Goal: Ask a question

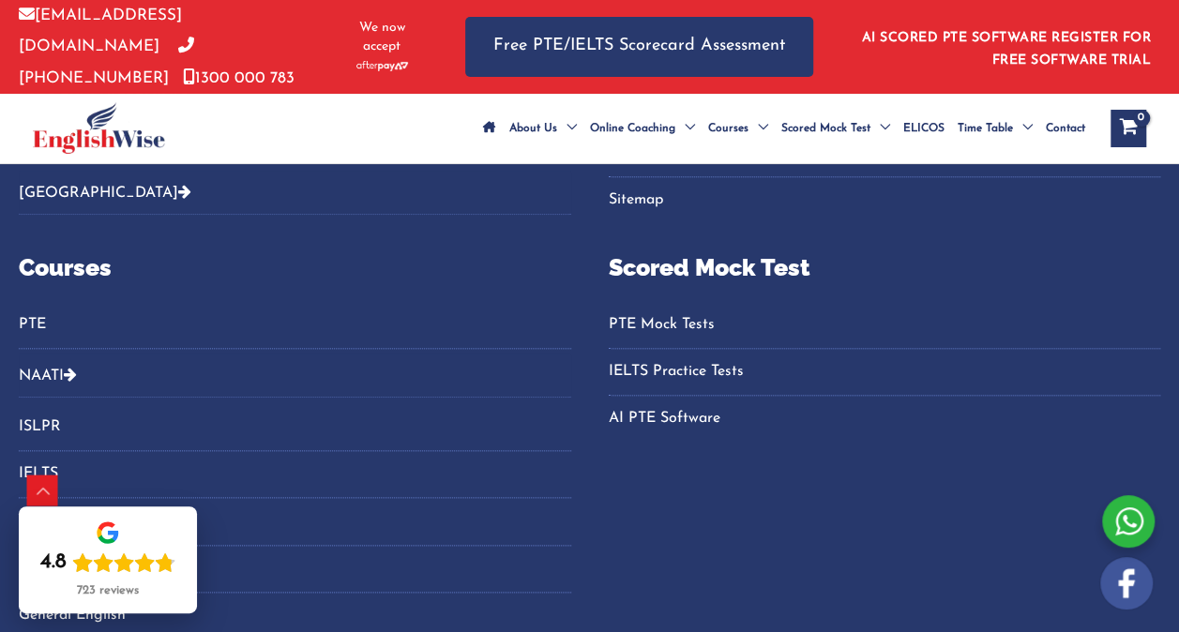
scroll to position [4551, 0]
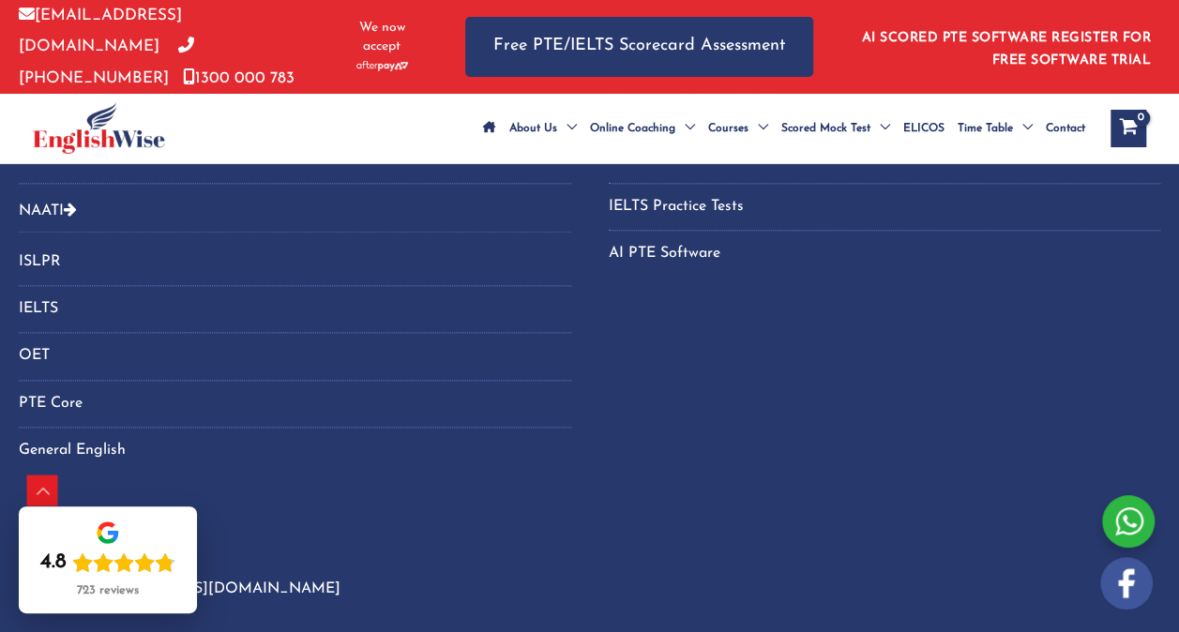
click at [32, 247] on link "ISLPR" at bounding box center [295, 262] width 553 height 31
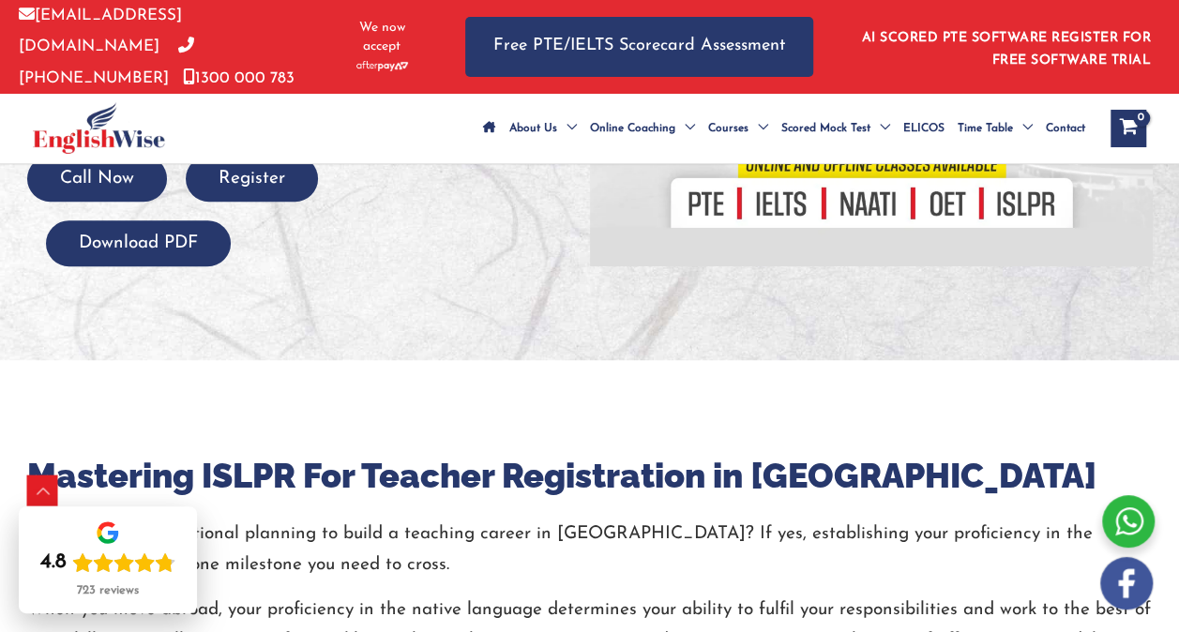
scroll to position [515, 0]
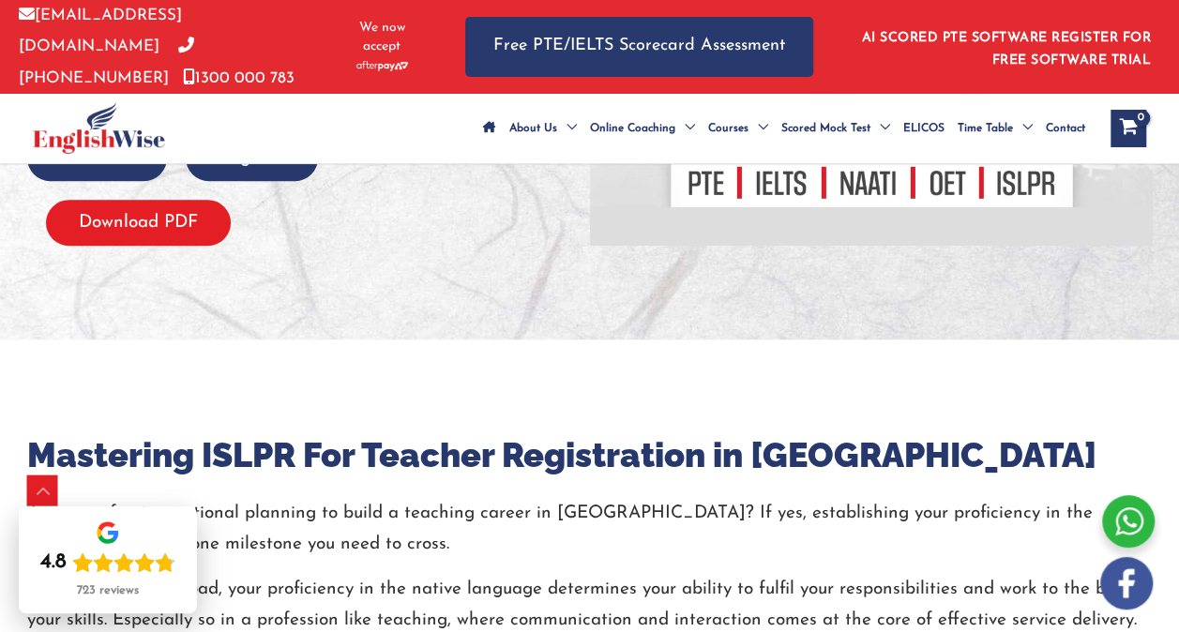
click at [141, 242] on button "Download PDF" at bounding box center [138, 223] width 185 height 46
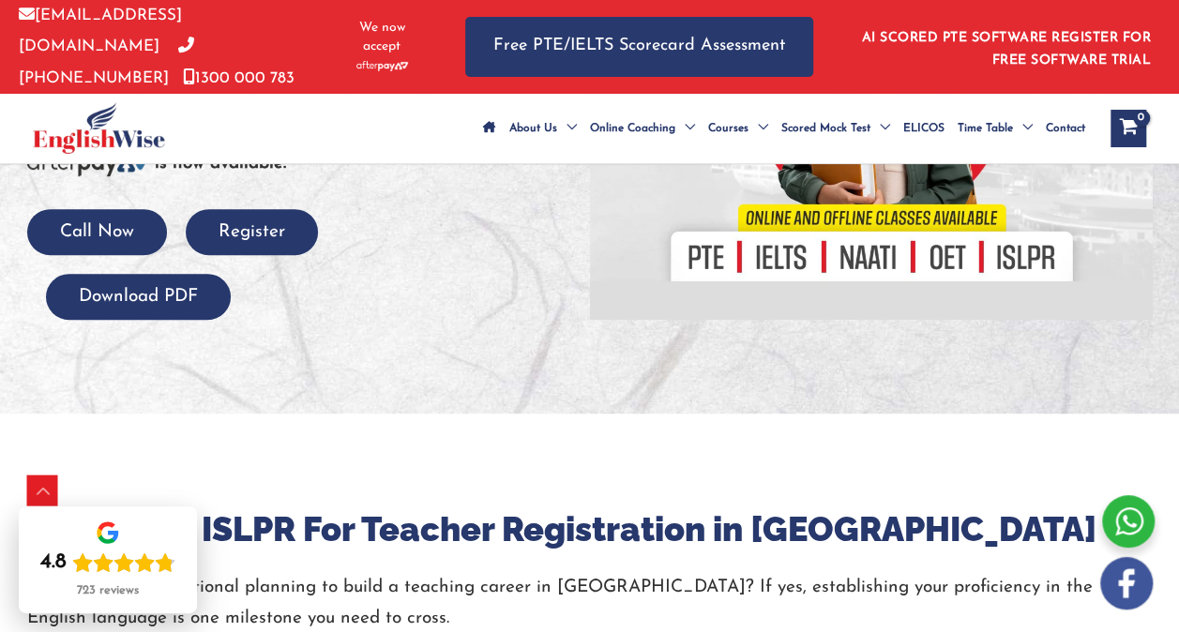
scroll to position [442, 0]
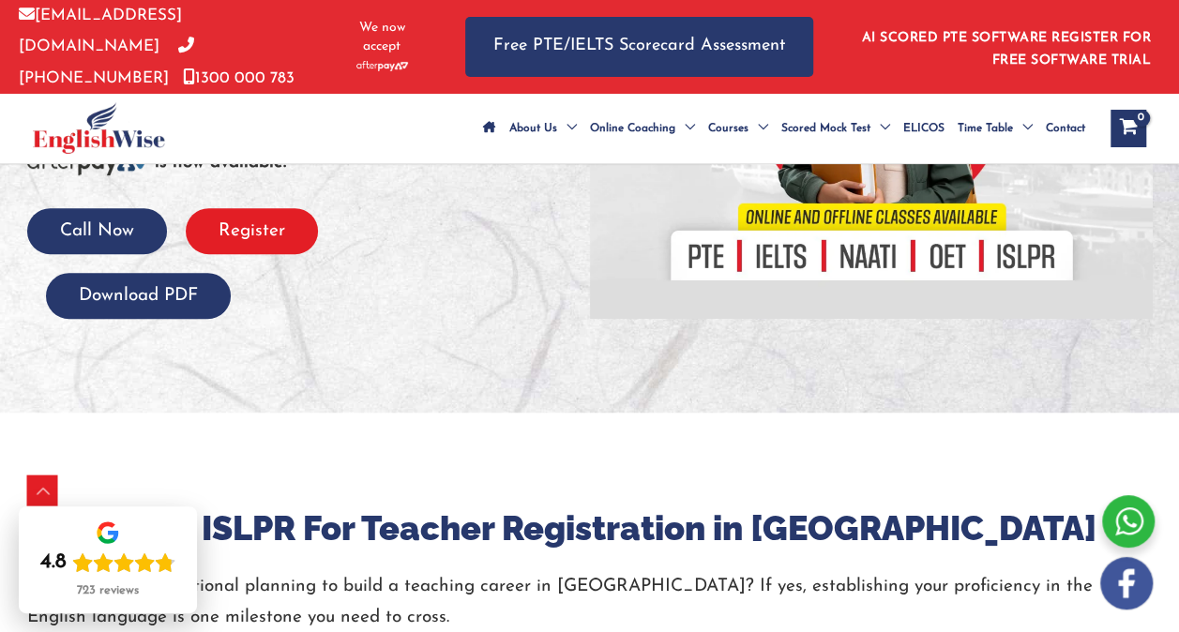
click at [253, 254] on button "Register" at bounding box center [252, 231] width 132 height 46
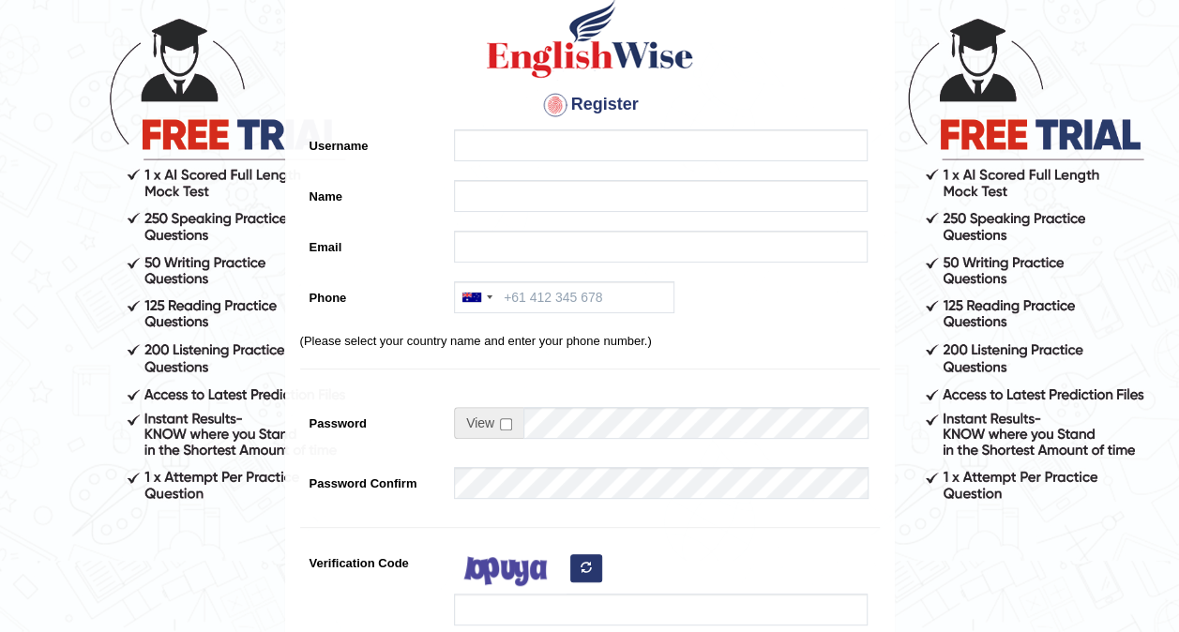
scroll to position [101, 0]
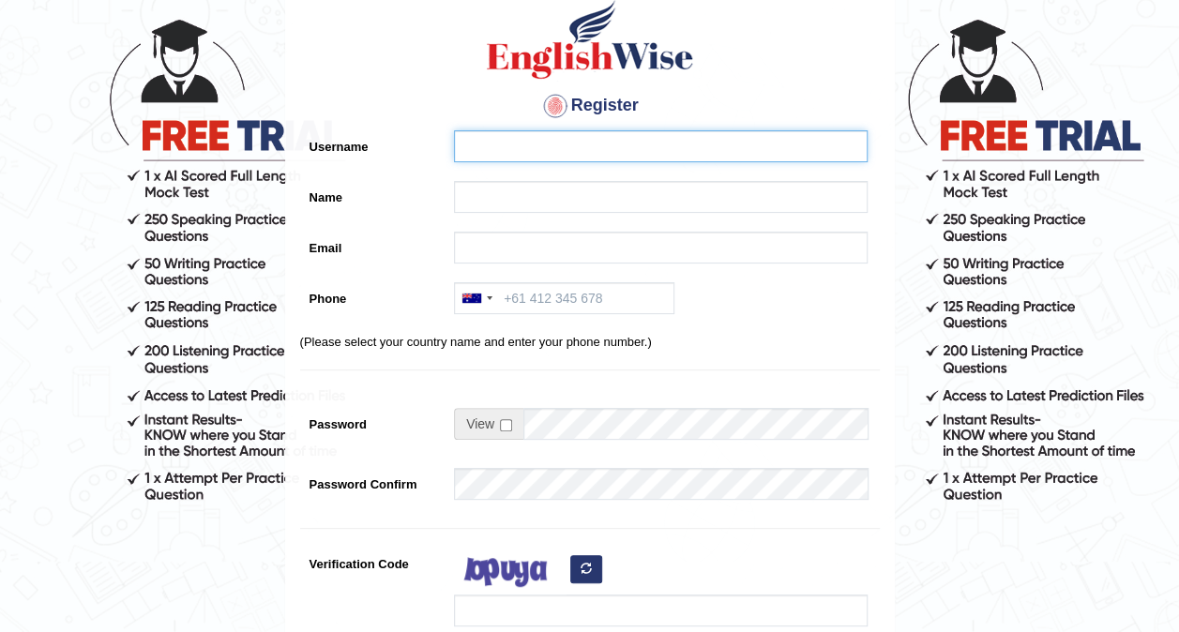
click at [487, 142] on input "Username" at bounding box center [661, 146] width 414 height 32
type input "Madhu Madhu"
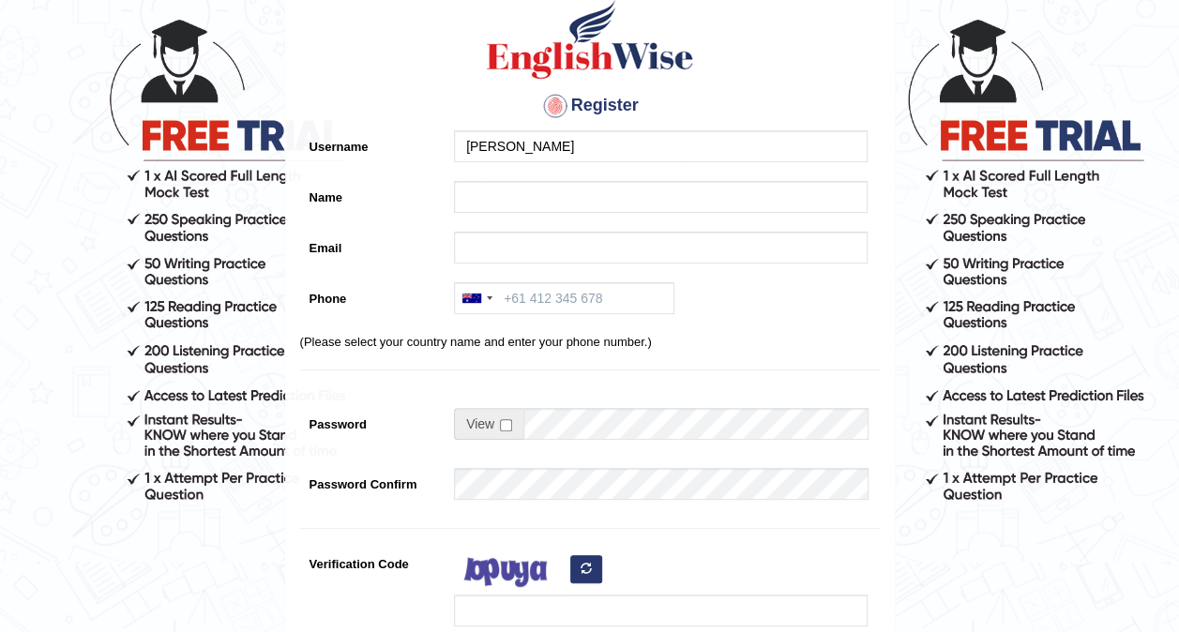
type input "Madhu Madhu"
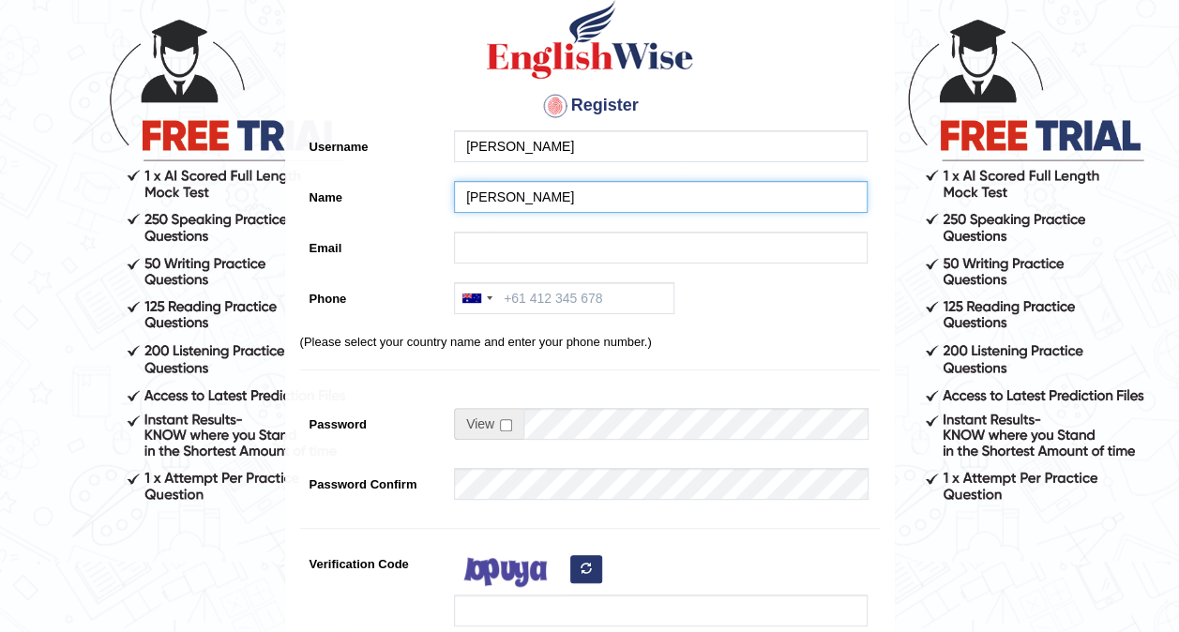
type input "madhu.verma@otc.vic.edu.au"
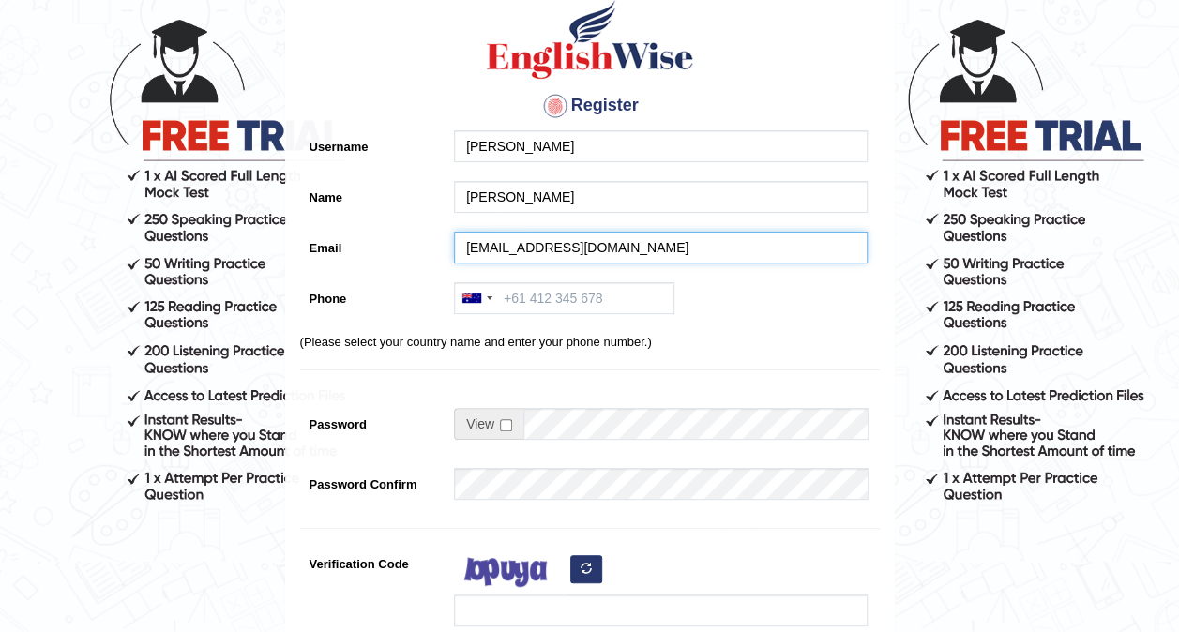
type input "+61410999196"
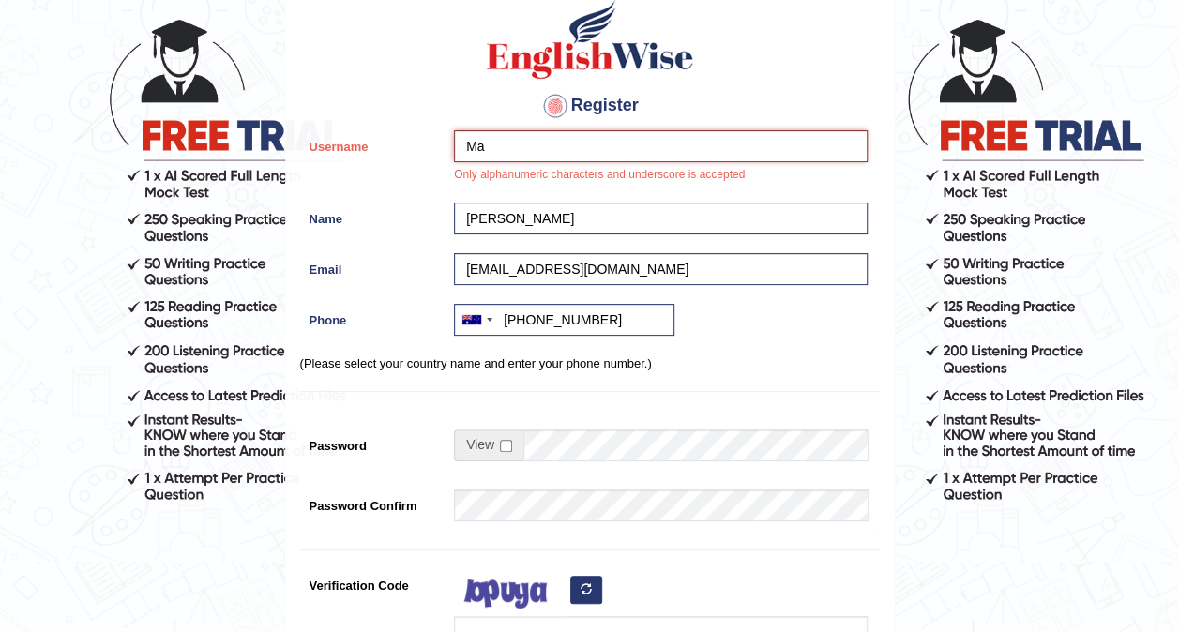
type input "M"
click at [502, 445] on input "checkbox" at bounding box center [506, 446] width 12 height 12
checkbox input "true"
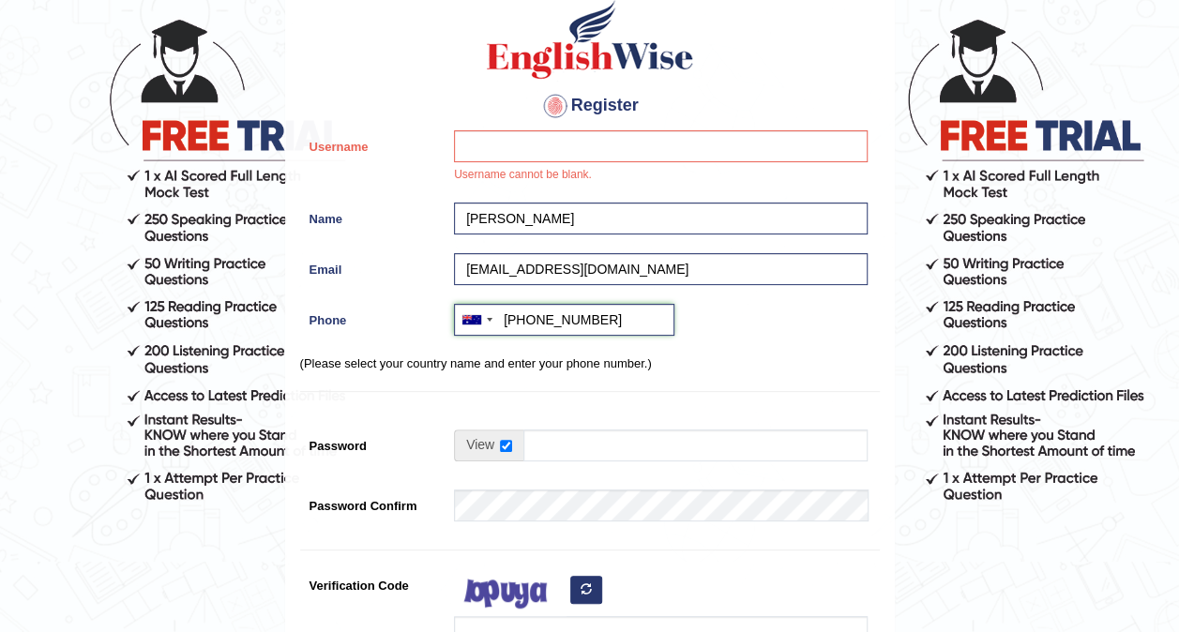
click at [597, 322] on input "+61410999196" at bounding box center [564, 320] width 220 height 32
type input "Madhu Madhu"
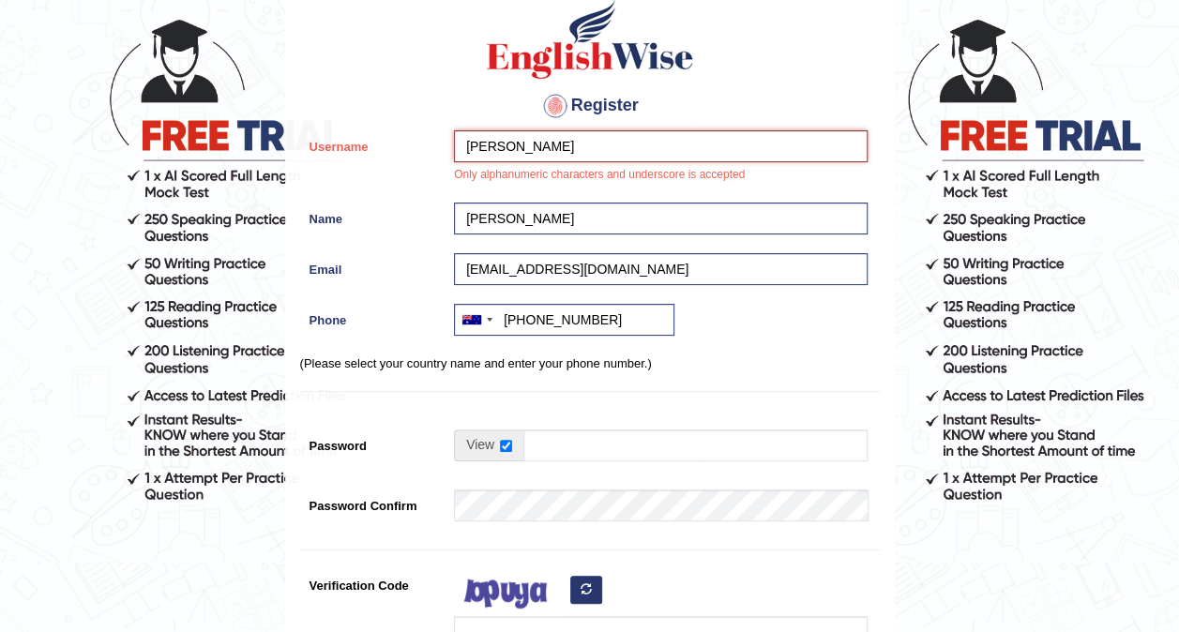
click at [588, 145] on input "Madhu Madhu" at bounding box center [661, 146] width 414 height 32
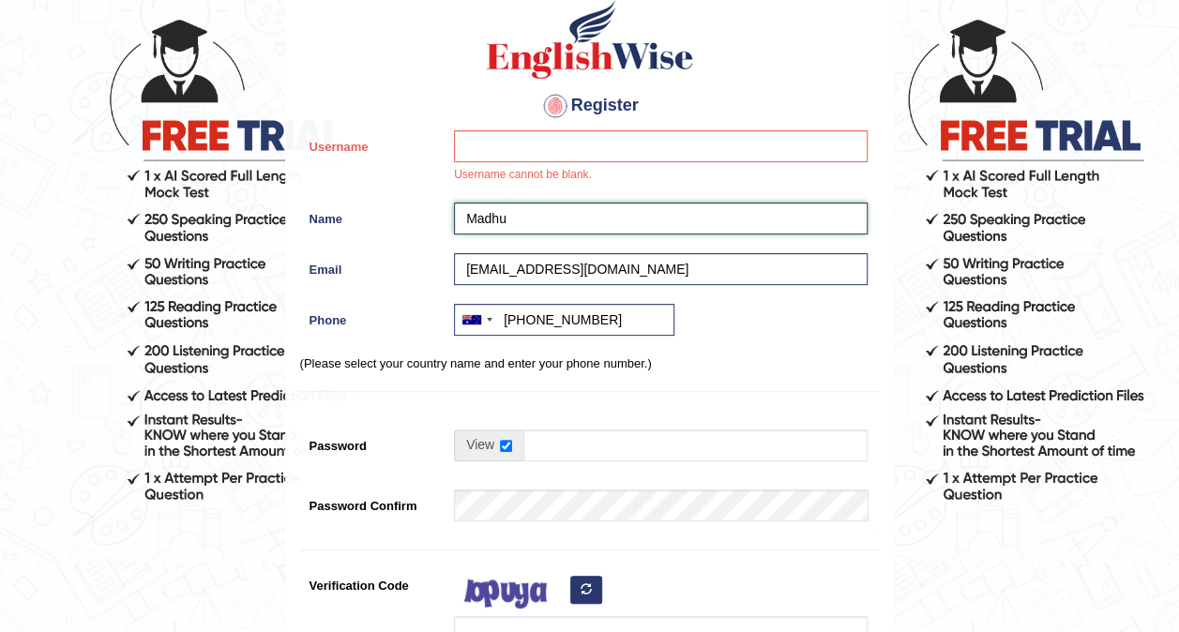
type input "Madhu"
click at [653, 265] on input "madhu.verma@otc.vic.edu.au" at bounding box center [661, 269] width 414 height 32
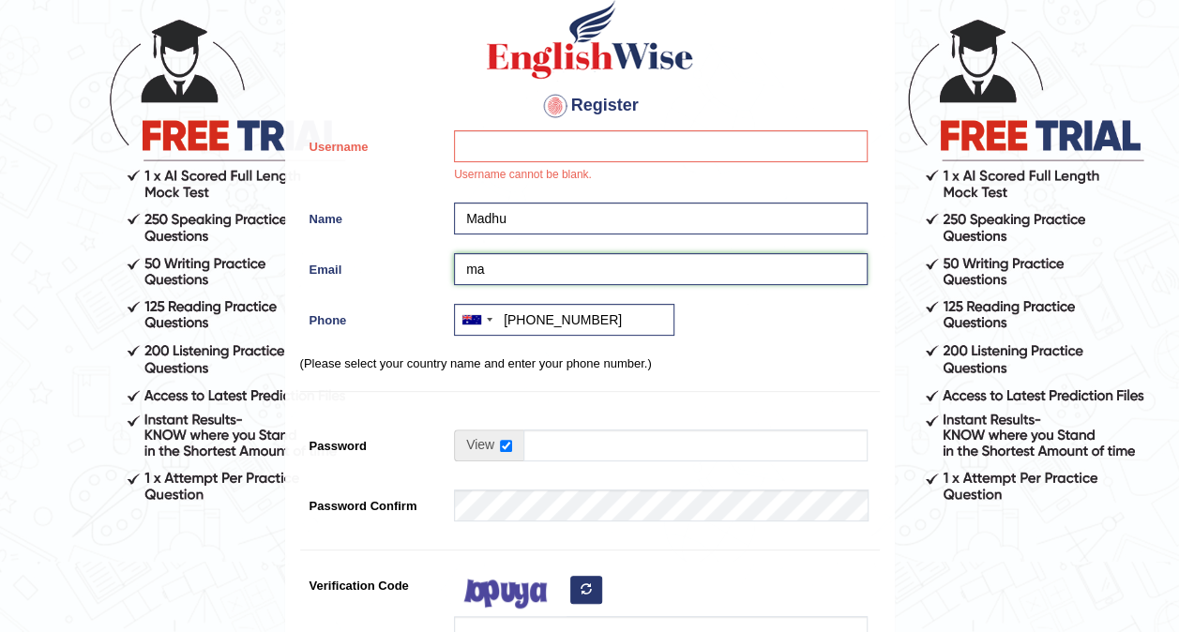
type input "m"
click at [614, 338] on div "Australia +61 India (भारत) +91 New Zealand +64 United States +1 Canada +1 Unite…" at bounding box center [656, 324] width 423 height 41
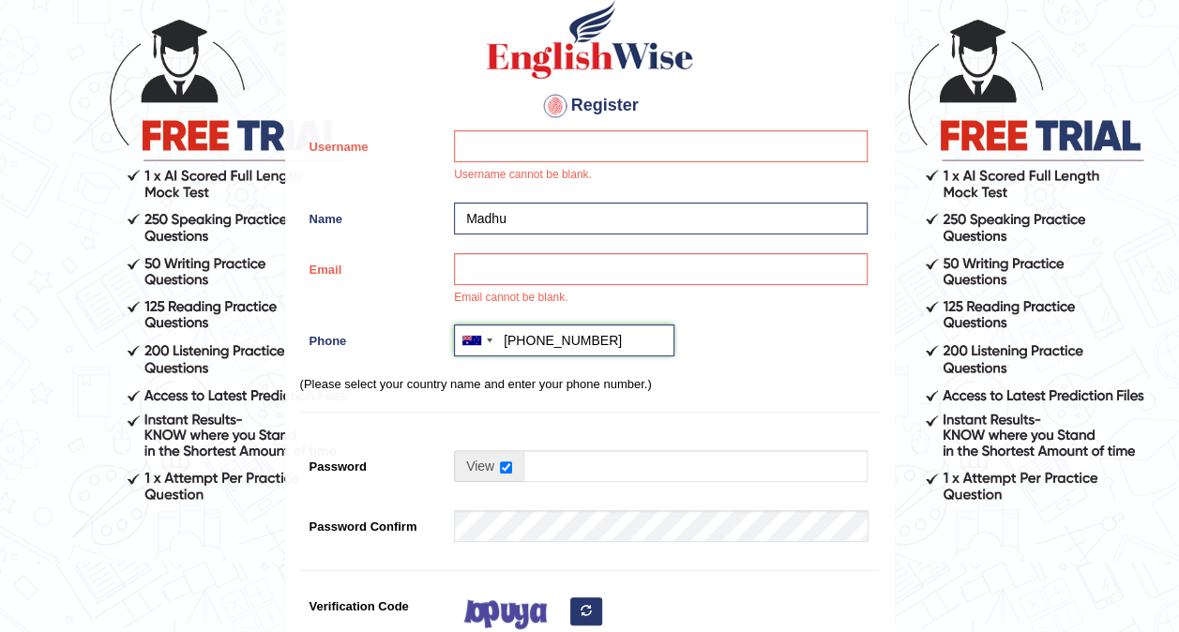
click at [613, 330] on input "+61410999196" at bounding box center [564, 341] width 220 height 32
type input "+"
click at [523, 160] on input "Username" at bounding box center [661, 146] width 414 height 32
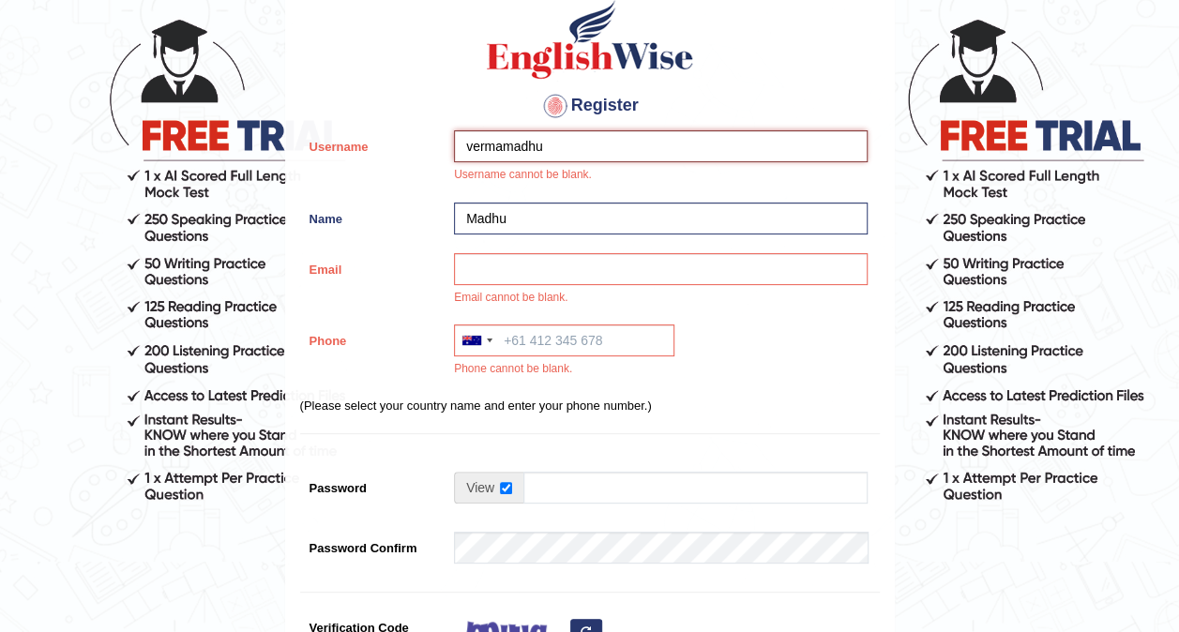
type input "vermamadhu"
click at [494, 263] on input "Email" at bounding box center [661, 269] width 414 height 32
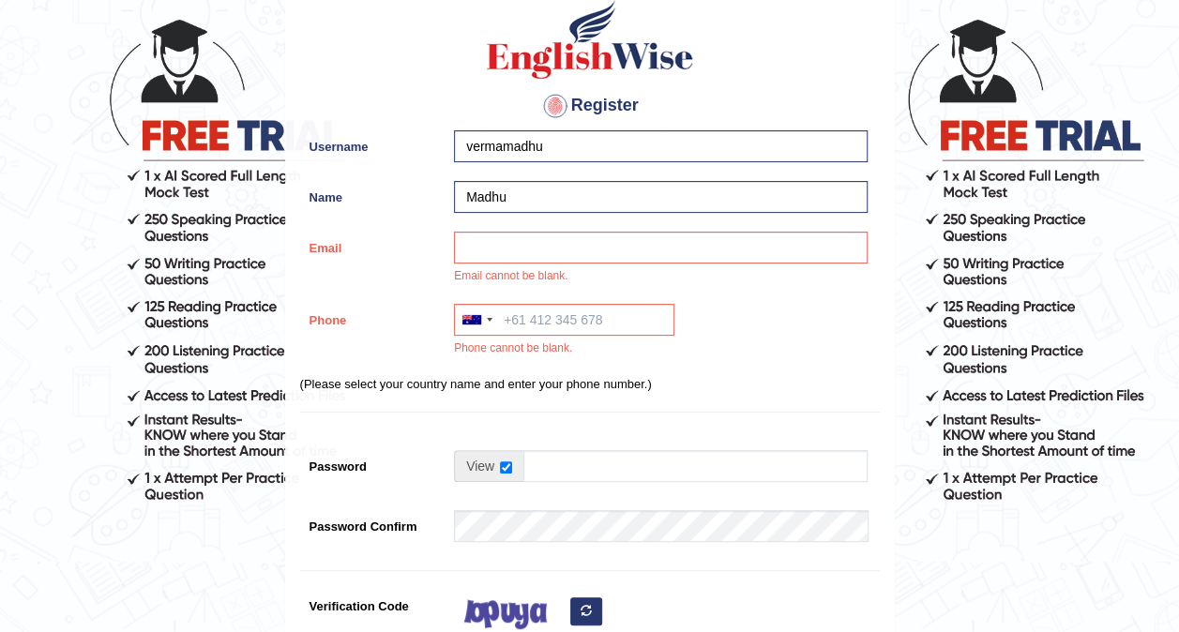
drag, startPoint x: 494, startPoint y: 263, endPoint x: 443, endPoint y: 233, distance: 59.7
click at [443, 233] on label "Email" at bounding box center [372, 244] width 145 height 25
click at [454, 233] on input "Email" at bounding box center [661, 248] width 414 height 32
drag, startPoint x: 477, startPoint y: 259, endPoint x: 416, endPoint y: 265, distance: 61.2
click at [416, 265] on div "Email Email cannot be blank." at bounding box center [590, 263] width 580 height 63
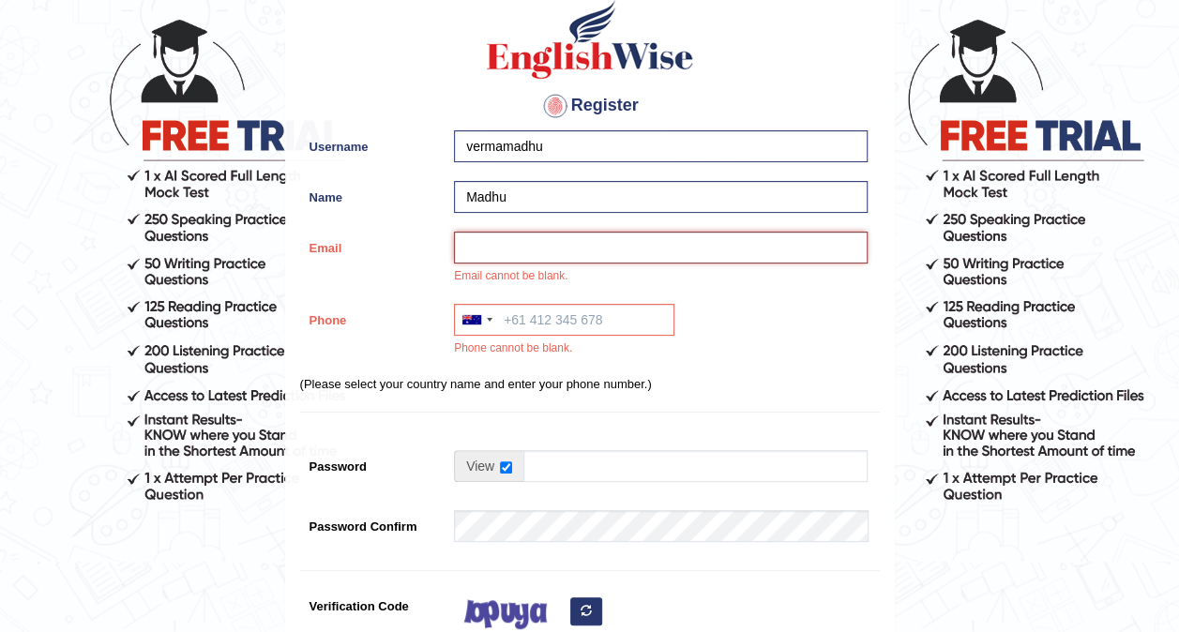
click at [469, 245] on input "Email" at bounding box center [661, 248] width 414 height 32
click at [507, 324] on input "Phone" at bounding box center [564, 320] width 220 height 32
type input "+61488433667"
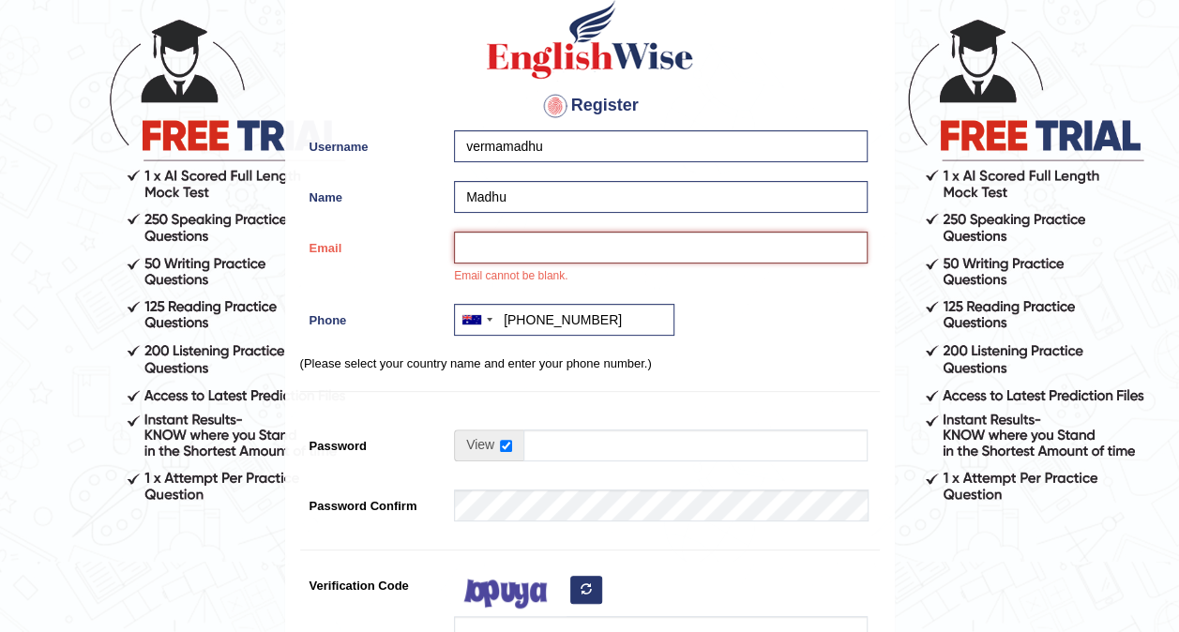
click at [514, 251] on input "Email" at bounding box center [661, 248] width 414 height 32
click at [591, 317] on input "+61488433667" at bounding box center [564, 320] width 220 height 32
click at [517, 245] on input "Email" at bounding box center [661, 248] width 414 height 32
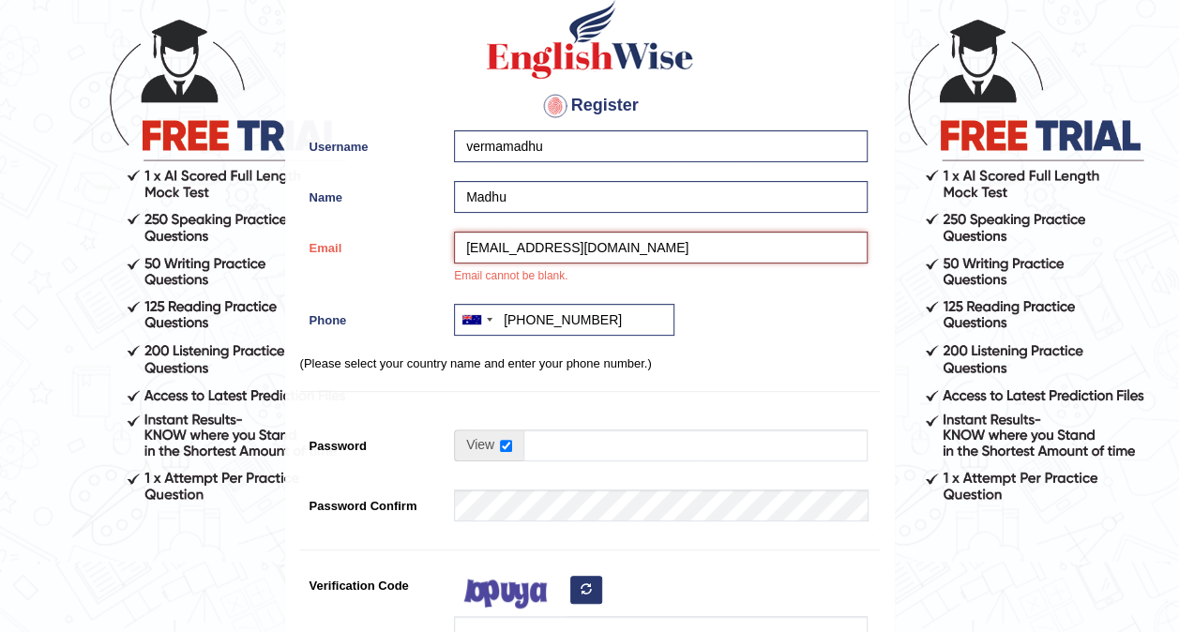
type input "vermamadhu739@gmail.com"
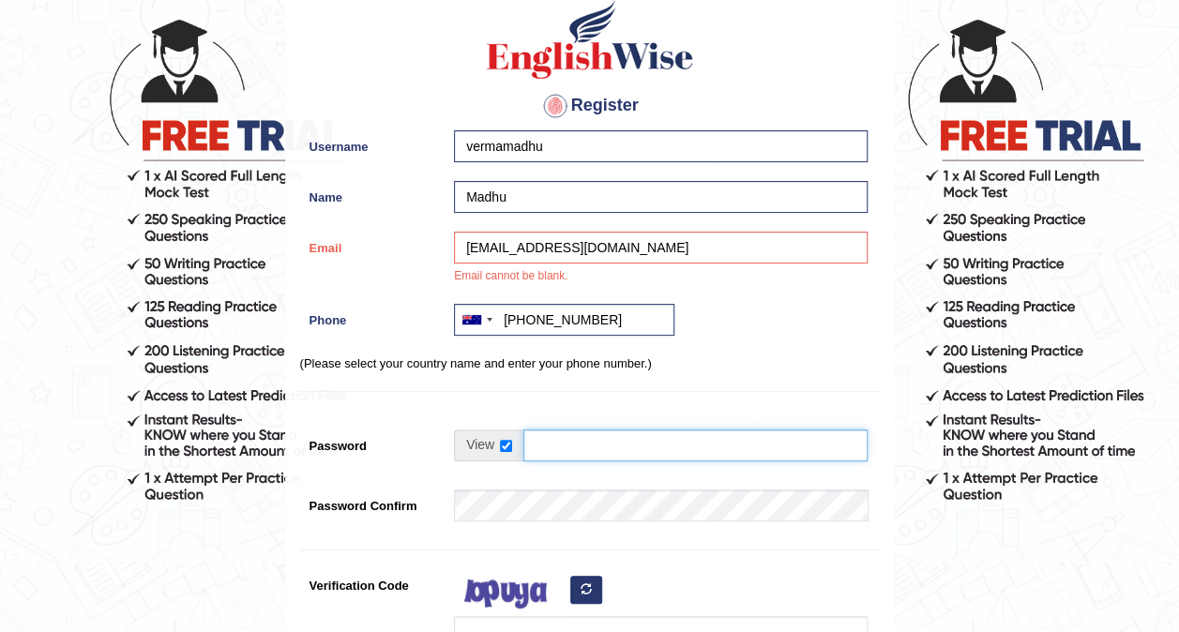
click at [544, 452] on input "Password" at bounding box center [695, 446] width 344 height 32
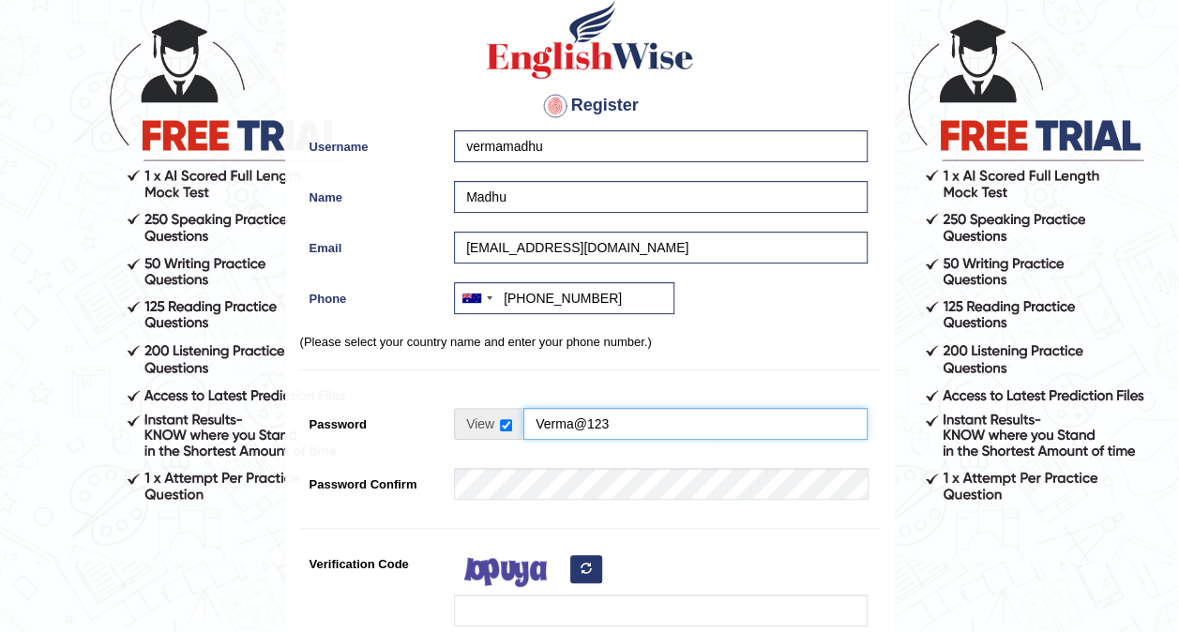
type input "Verma@123"
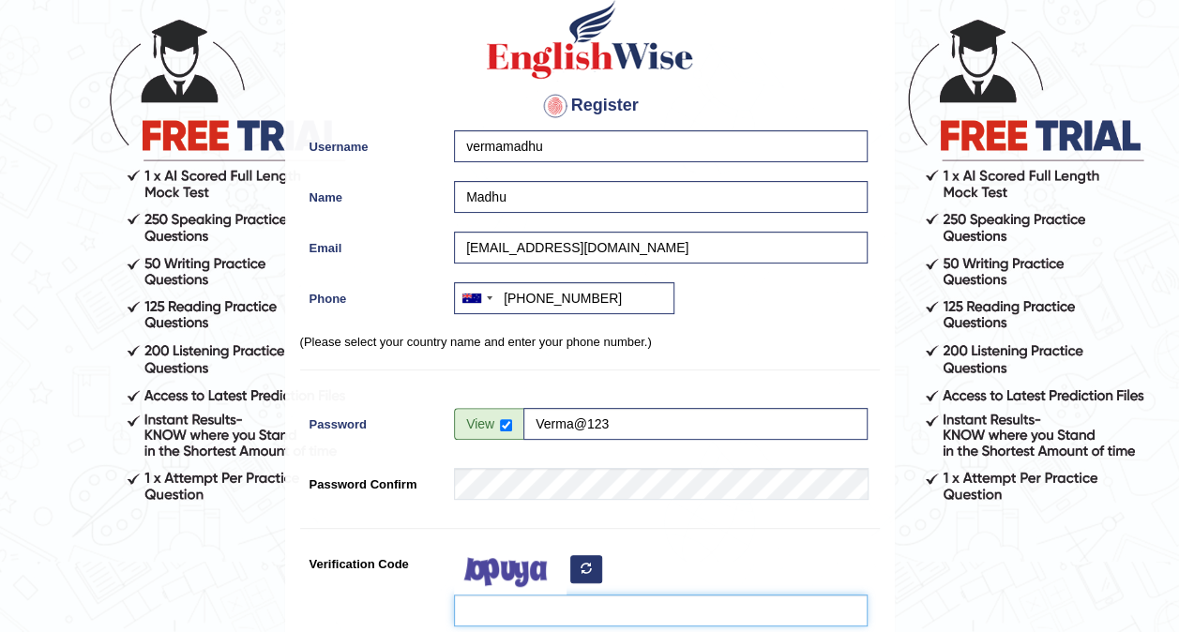
click at [538, 611] on input "Verification Code" at bounding box center [661, 611] width 414 height 32
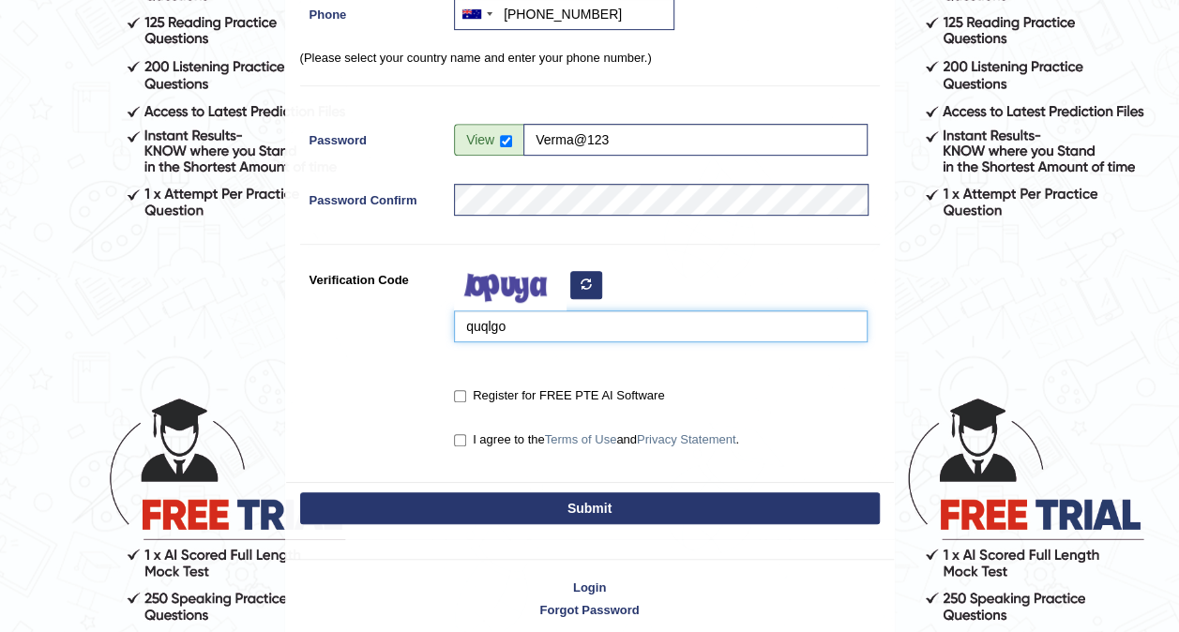
scroll to position [389, 0]
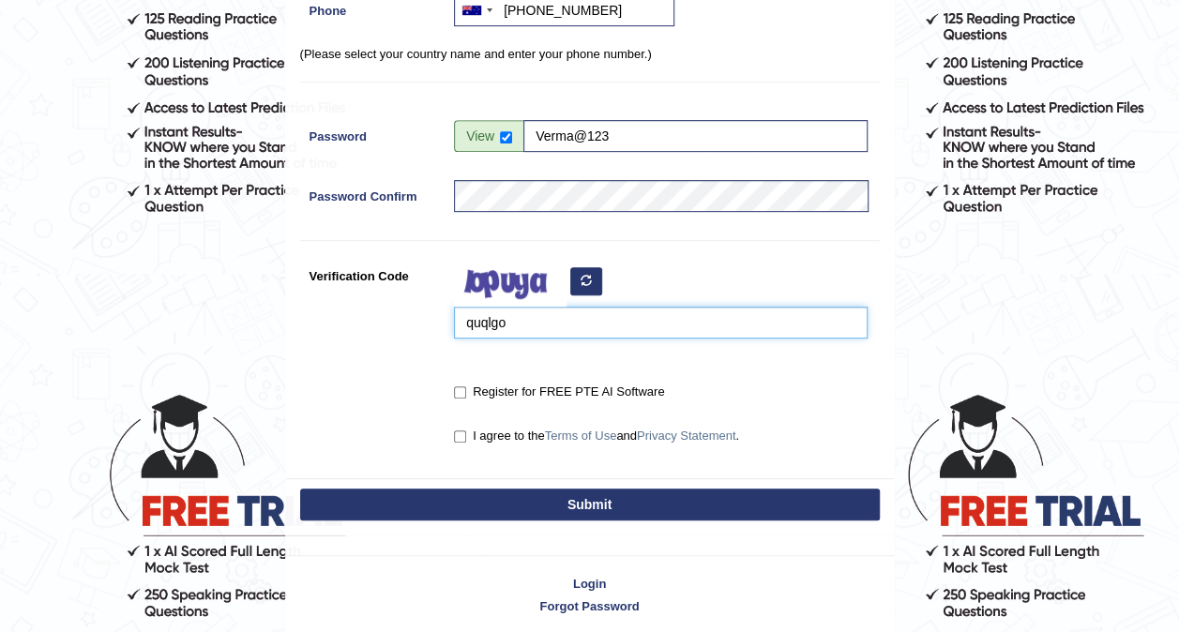
type input "quqlgo"
click at [456, 390] on input "Register for FREE PTE AI Software" at bounding box center [460, 392] width 12 height 12
checkbox input "true"
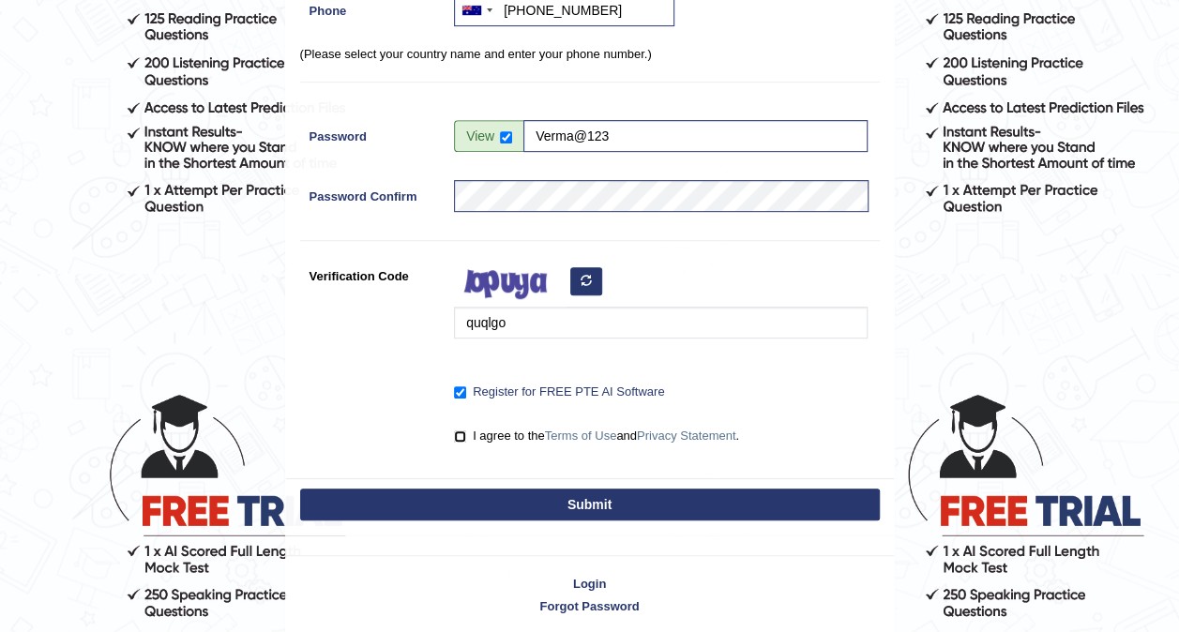
click at [461, 431] on input "I agree to the Terms of Use and Privacy Statement ." at bounding box center [460, 437] width 12 height 12
checkbox input "true"
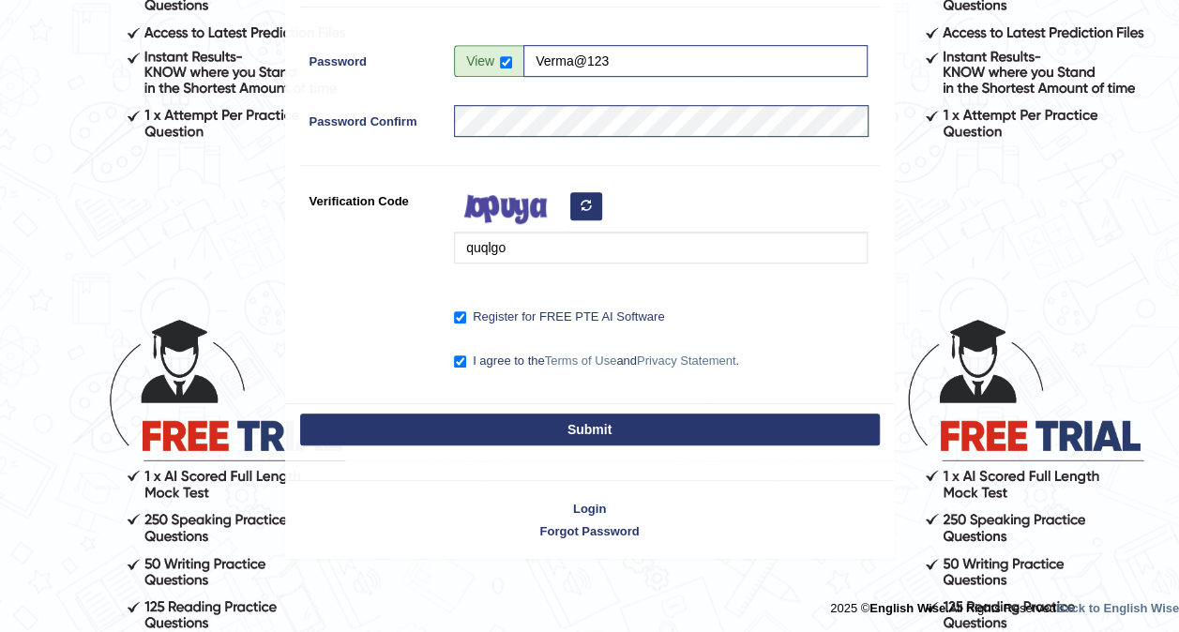
click at [447, 421] on button "Submit" at bounding box center [590, 430] width 580 height 32
click at [449, 426] on button "Submit" at bounding box center [590, 430] width 580 height 32
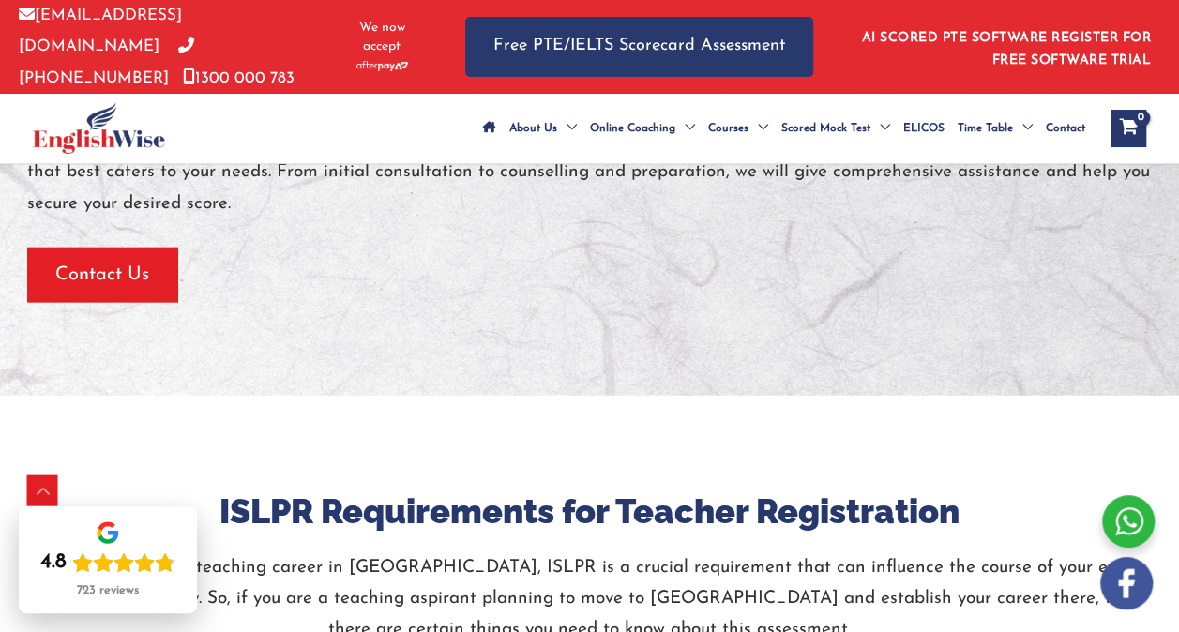
scroll to position [2107, 0]
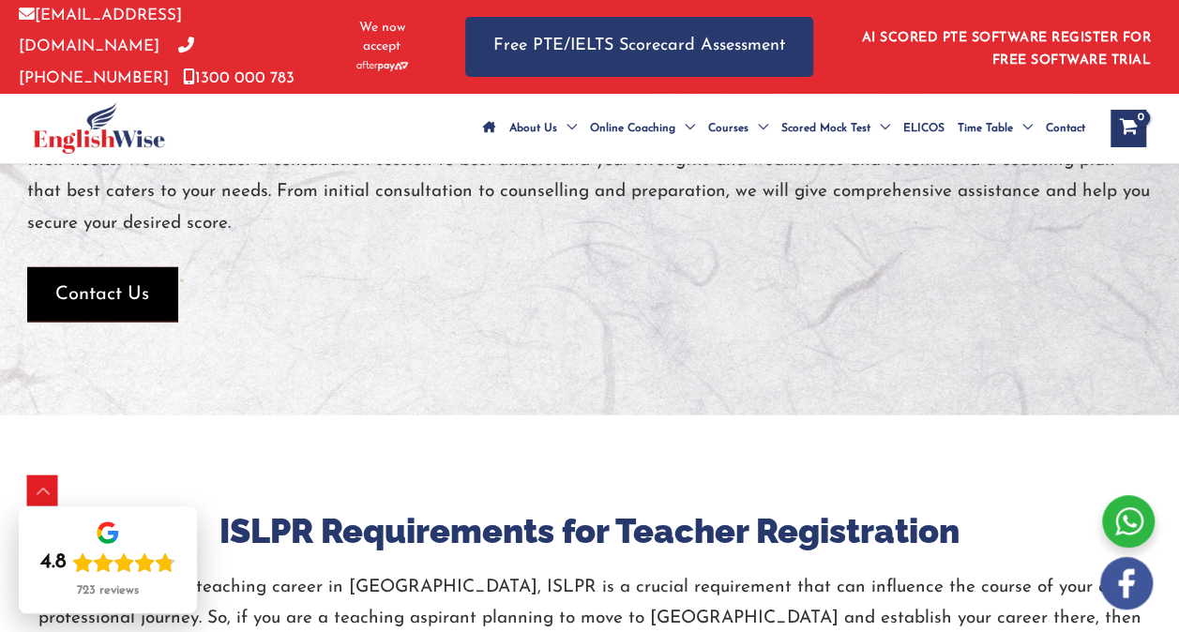
click at [144, 308] on span "Contact Us" at bounding box center [102, 294] width 94 height 26
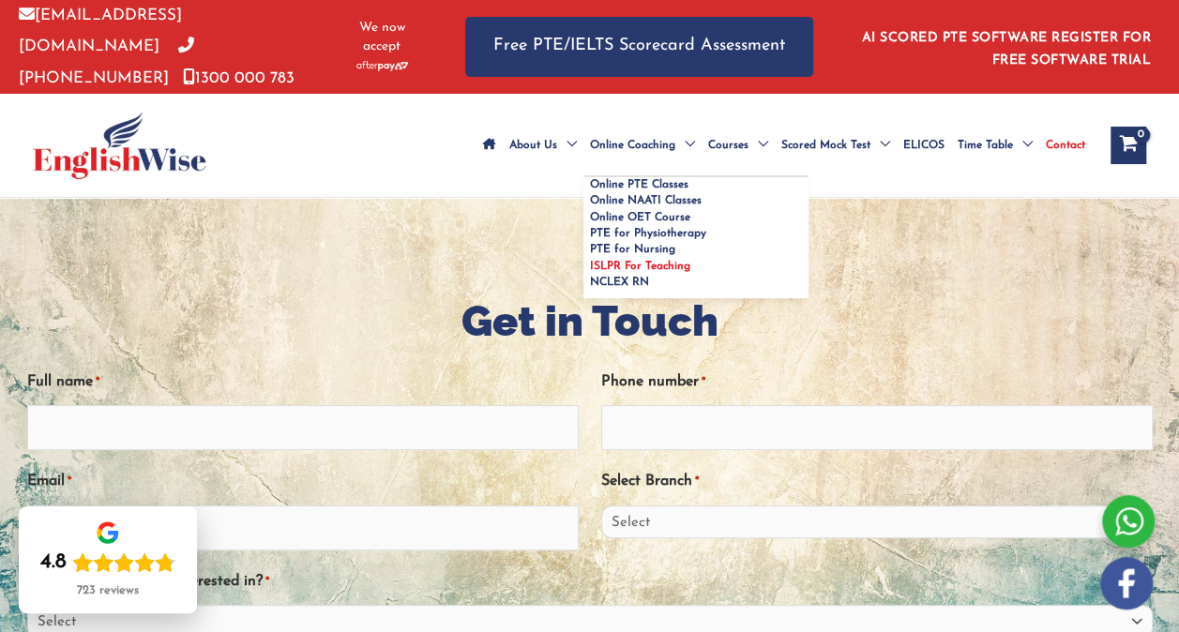
click at [583, 275] on link "ISLPR For Teaching" at bounding box center [695, 267] width 225 height 16
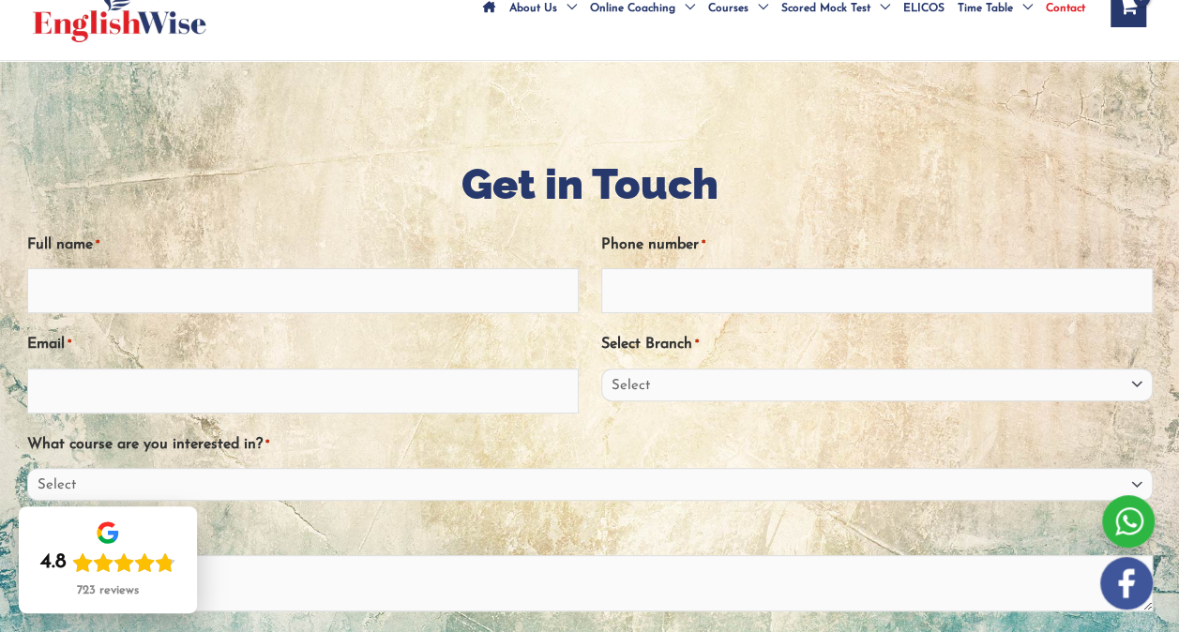
scroll to position [136, 0]
click at [422, 313] on input "Full name *" at bounding box center [303, 291] width 552 height 45
type input "Madhu Madhu"
type input "0410999196"
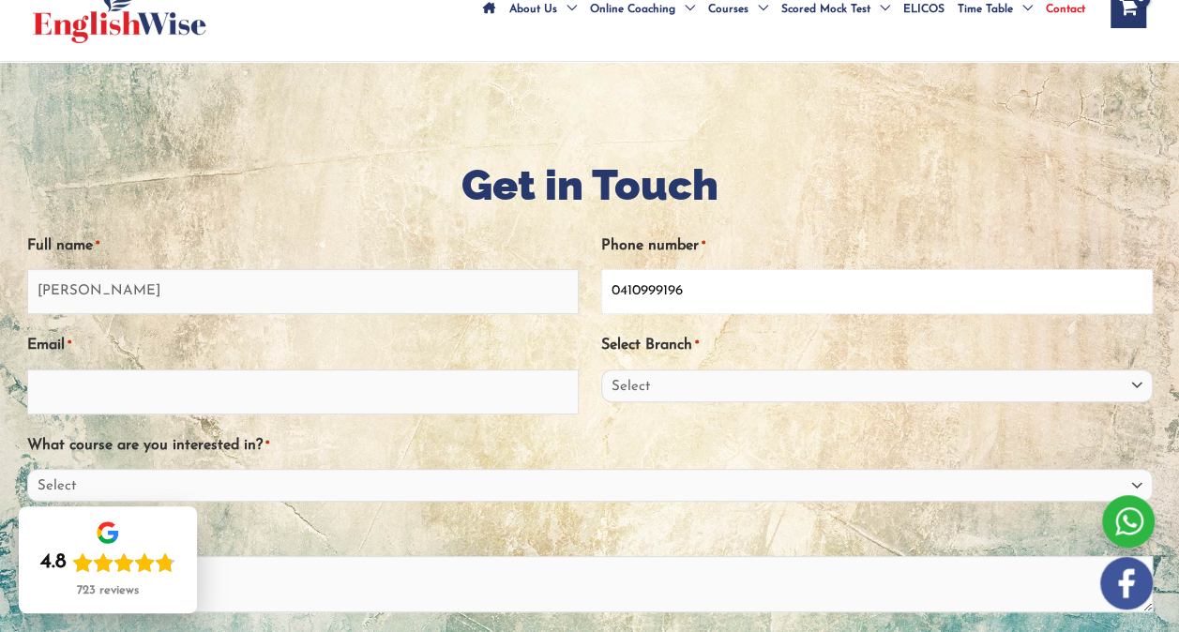
type input "madhu.verma@otc.vic.edu.au"
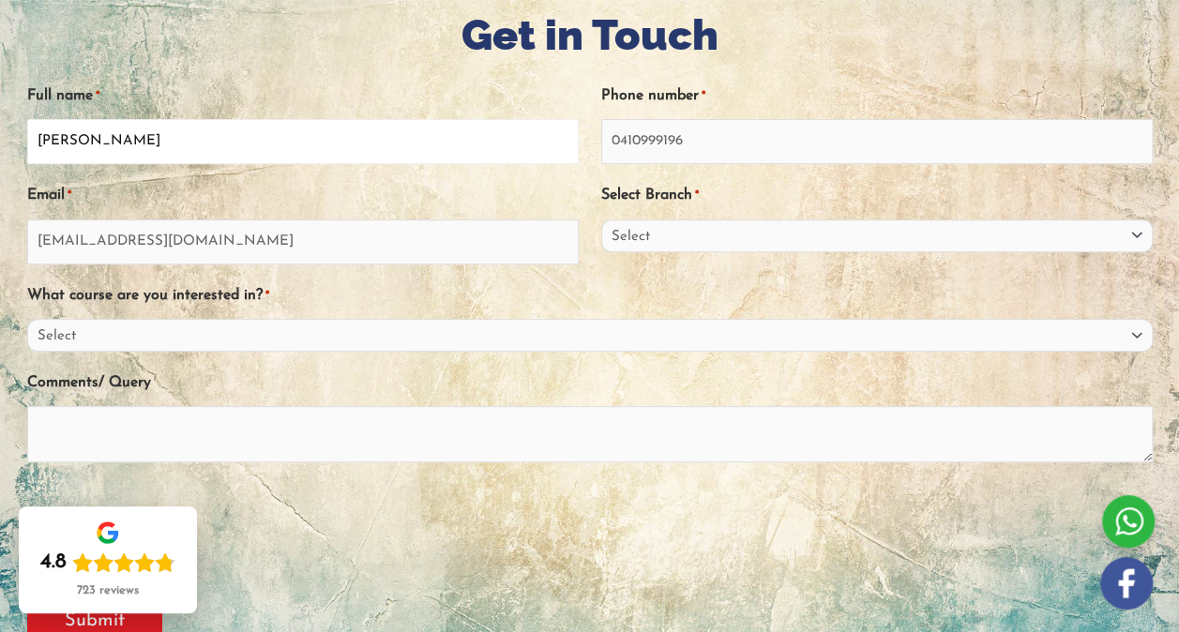
scroll to position [292, 0]
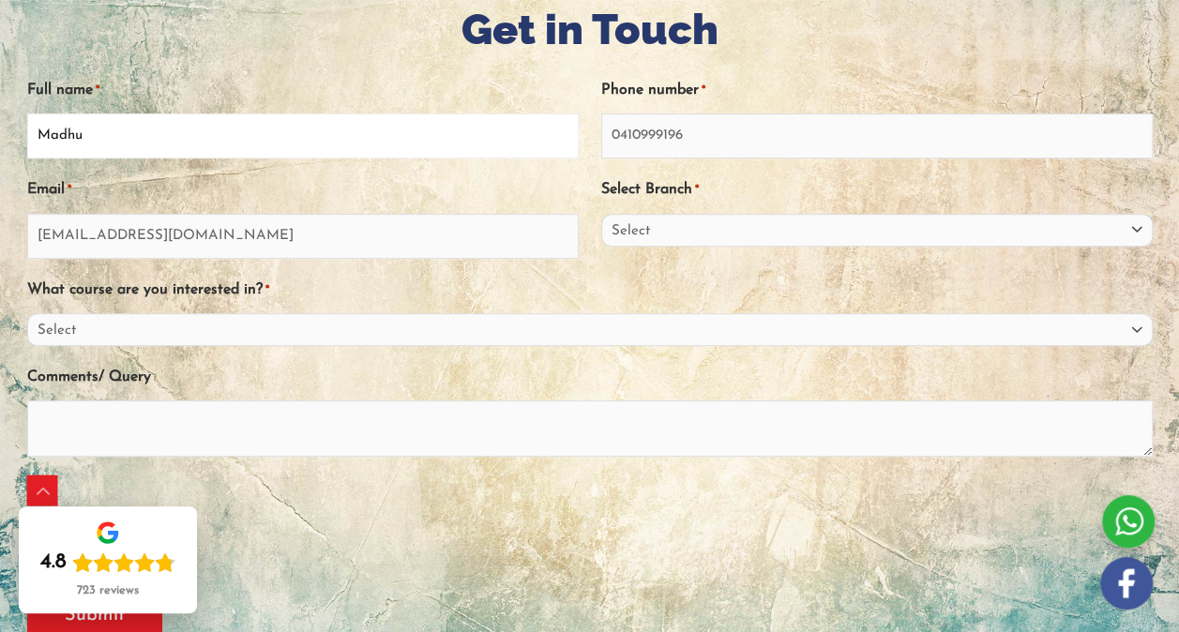
type input "Madhu"
click at [699, 155] on input "0410999196" at bounding box center [877, 136] width 552 height 45
type input "0"
type input "0488433667"
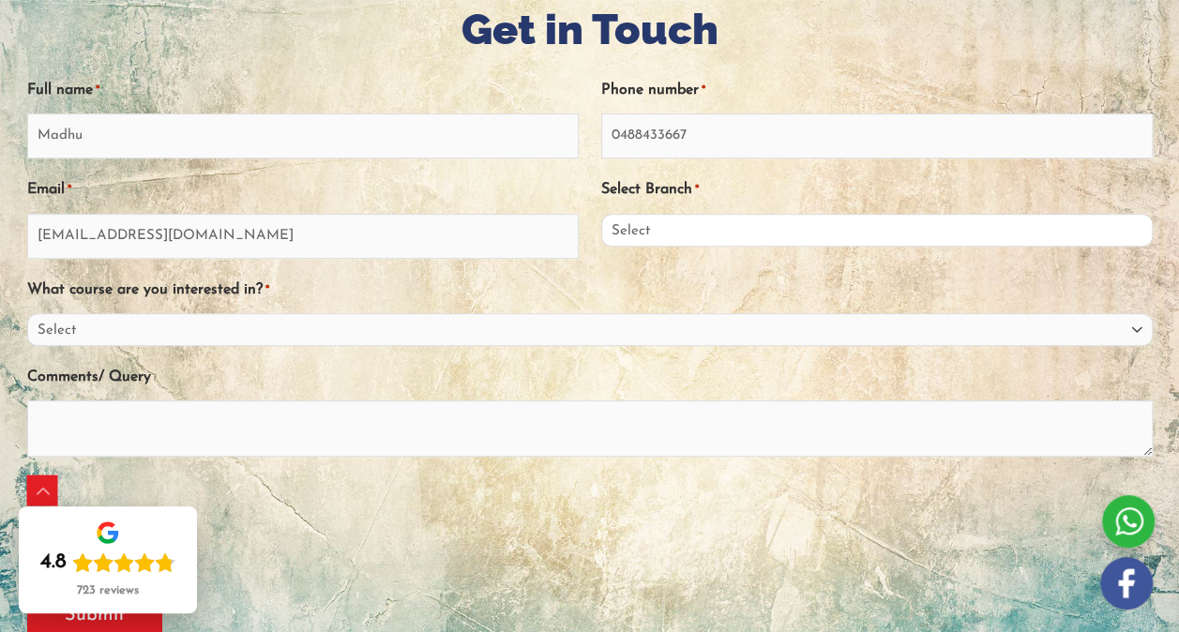
click at [696, 247] on select "Select Sydney City Center Sydney Parramatta EnglishWise Global Brisbane Gold Co…" at bounding box center [877, 230] width 552 height 33
select select "Victoria"
click at [601, 235] on select "Select Sydney City Center Sydney Parramatta EnglishWise Global Brisbane Gold Co…" at bounding box center [877, 230] width 552 height 33
drag, startPoint x: 708, startPoint y: 250, endPoint x: 615, endPoint y: 298, distance: 104.9
click at [615, 298] on div "What course are you interested in? * Select PTE NAATI IELTS OET General English" at bounding box center [590, 310] width 1126 height 72
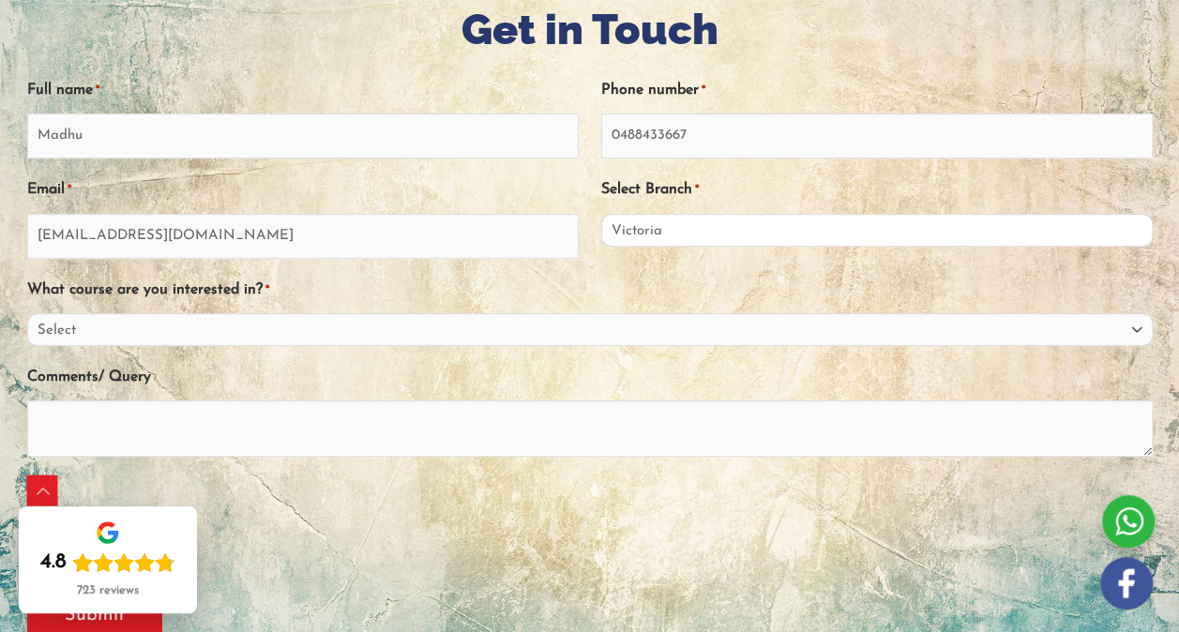
click at [694, 247] on select "Select Sydney City Center Sydney Parramatta EnglishWise Global Brisbane Gold Co…" at bounding box center [877, 230] width 552 height 33
click at [601, 235] on select "Select Sydney City Center Sydney Parramatta EnglishWise Global Brisbane Gold Co…" at bounding box center [877, 230] width 552 height 33
click at [324, 337] on select "Select PTE NAATI IELTS OET General English" at bounding box center [590, 329] width 1126 height 33
click at [467, 557] on div at bounding box center [590, 520] width 1126 height 73
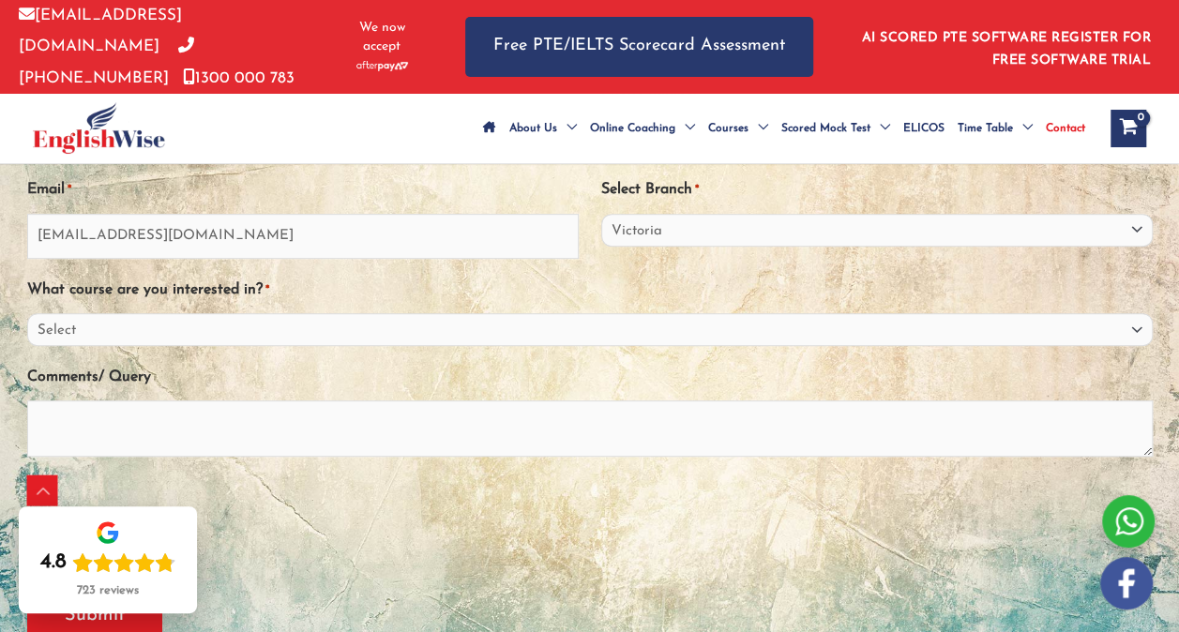
scroll to position [404, 0]
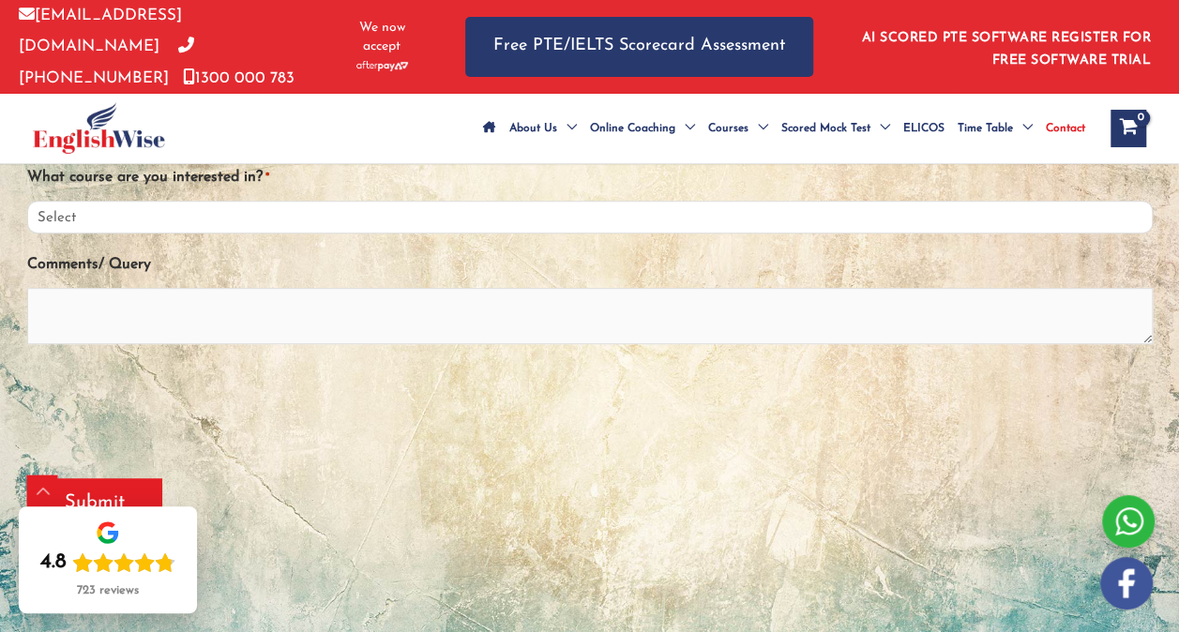
click at [971, 234] on select "Select PTE NAATI IELTS OET General English" at bounding box center [590, 217] width 1126 height 33
click at [394, 199] on div "What course are you interested in? * Select PTE NAATI IELTS OET General English" at bounding box center [590, 197] width 1126 height 72
click at [90, 340] on textarea "Comments/ Query" at bounding box center [590, 316] width 1126 height 56
click at [98, 234] on select "Select PTE NAATI IELTS OET General English" at bounding box center [590, 217] width 1126 height 33
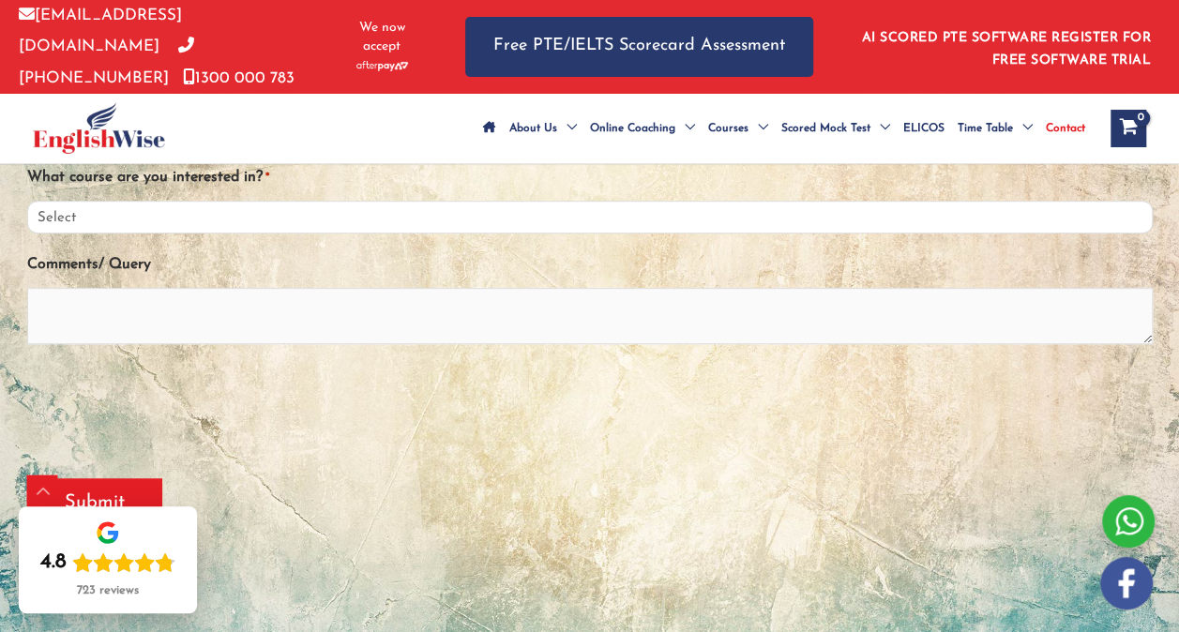
click at [113, 234] on select "Select PTE NAATI IELTS OET General English" at bounding box center [590, 217] width 1126 height 33
select select "General English"
click at [27, 221] on select "Select PTE NAATI IELTS OET General English" at bounding box center [590, 217] width 1126 height 33
click at [100, 330] on textarea "Comments/ Query" at bounding box center [590, 316] width 1126 height 56
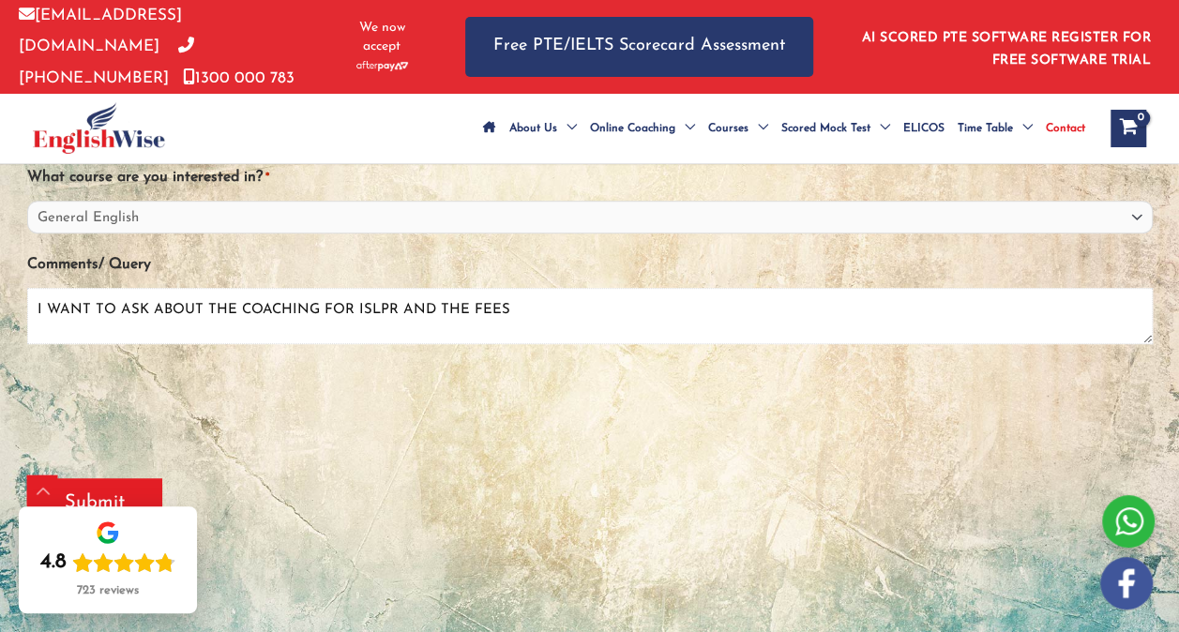
click at [459, 329] on textarea "I WANT TO ASK ABOUT THE COACHING FOR ISLPR AND THE FEES" at bounding box center [590, 316] width 1126 height 56
click at [585, 326] on textarea "I WANT TO ASK ABOUT THE COACHING FOR ISLPR AND THE COURSE FEES" at bounding box center [590, 316] width 1126 height 56
click at [646, 327] on textarea "I WANT TO ASK ABOUT THE COACHING FOR ISLPR AND THE COURSE FEES FOR THE REPECTIVE" at bounding box center [590, 316] width 1126 height 56
click at [653, 331] on textarea "I WANT TO ASK ABOUT THE COACHING FOR ISLPR AND THE COURSE FEES FOR THE REPECTIVE" at bounding box center [590, 316] width 1126 height 56
click at [734, 334] on textarea "I WANT TO ASK ABOUT THE COACHING FOR ISLPR AND THE COURSE FEES FOR THE RESPECTI…" at bounding box center [590, 316] width 1126 height 56
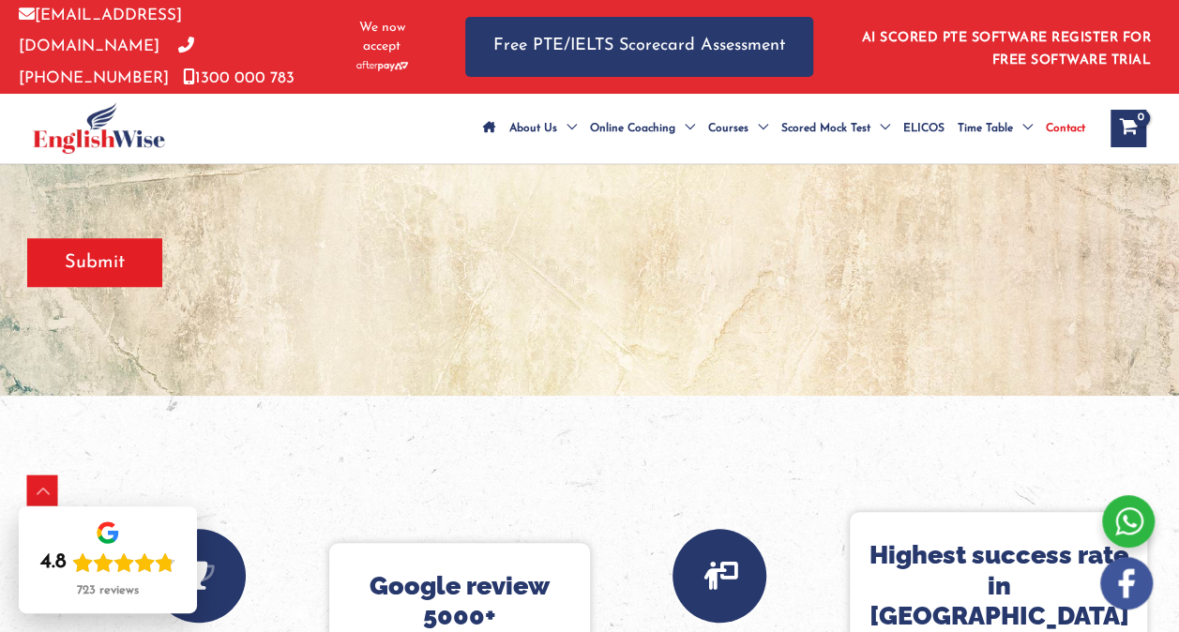
scroll to position [646, 0]
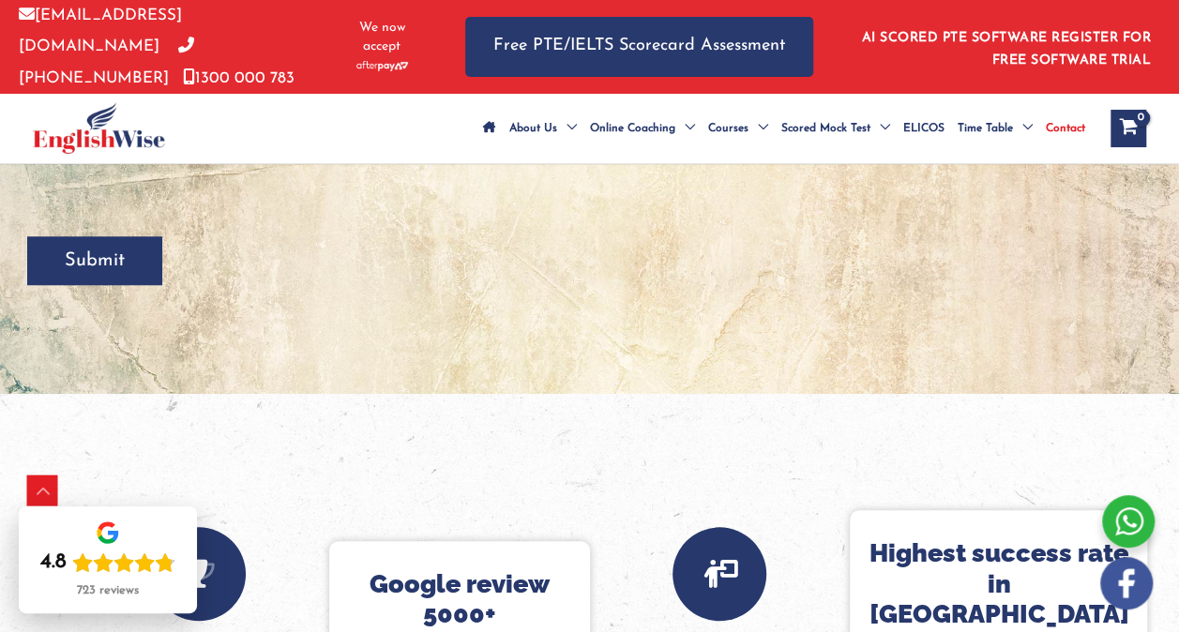
type textarea "I WANT TO ASK ABOUT THE COACHING FOR ISLPR AND THE COURSE FEES FOR THE RESPECTI…"
click at [110, 280] on input "Submit" at bounding box center [94, 260] width 135 height 49
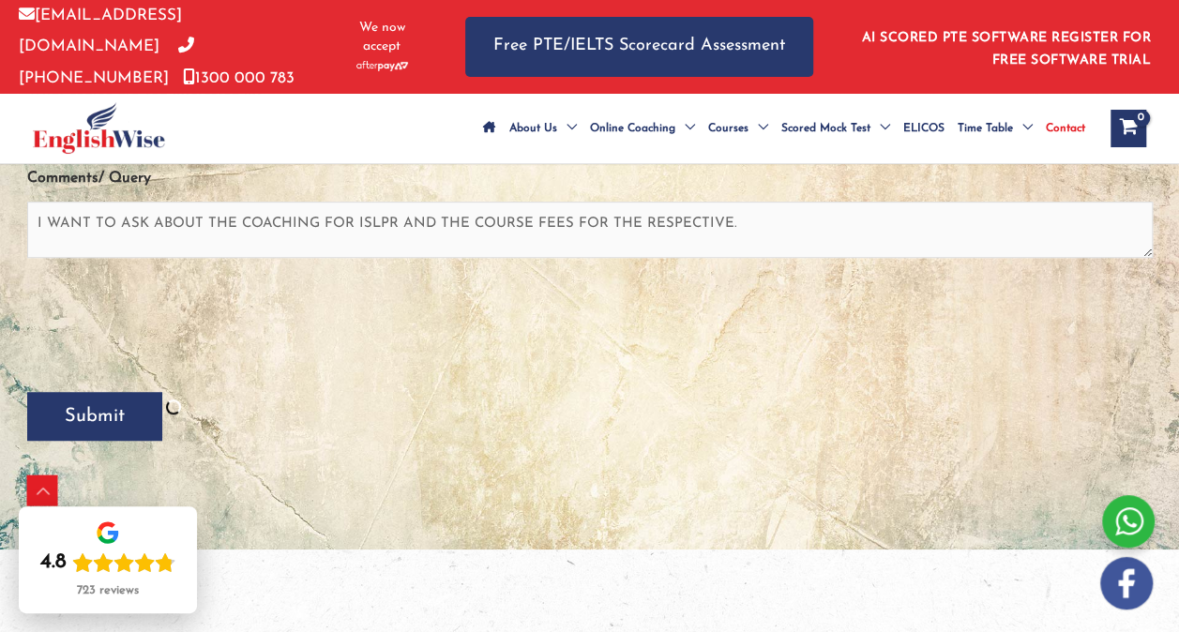
scroll to position [427, 0]
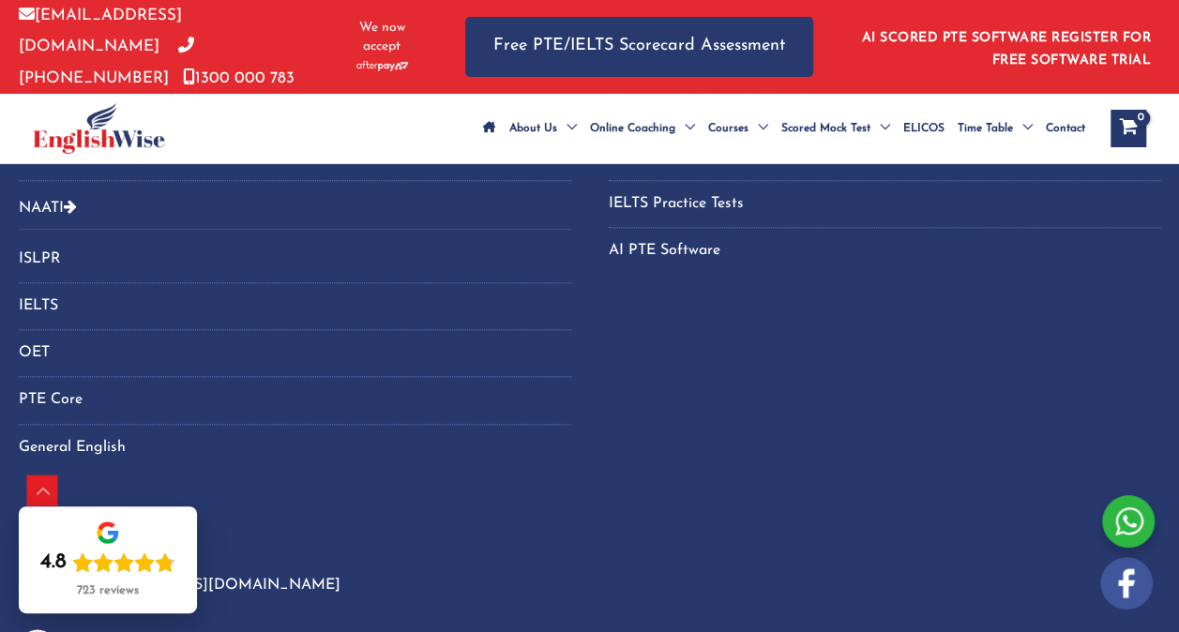
scroll to position [858, 0]
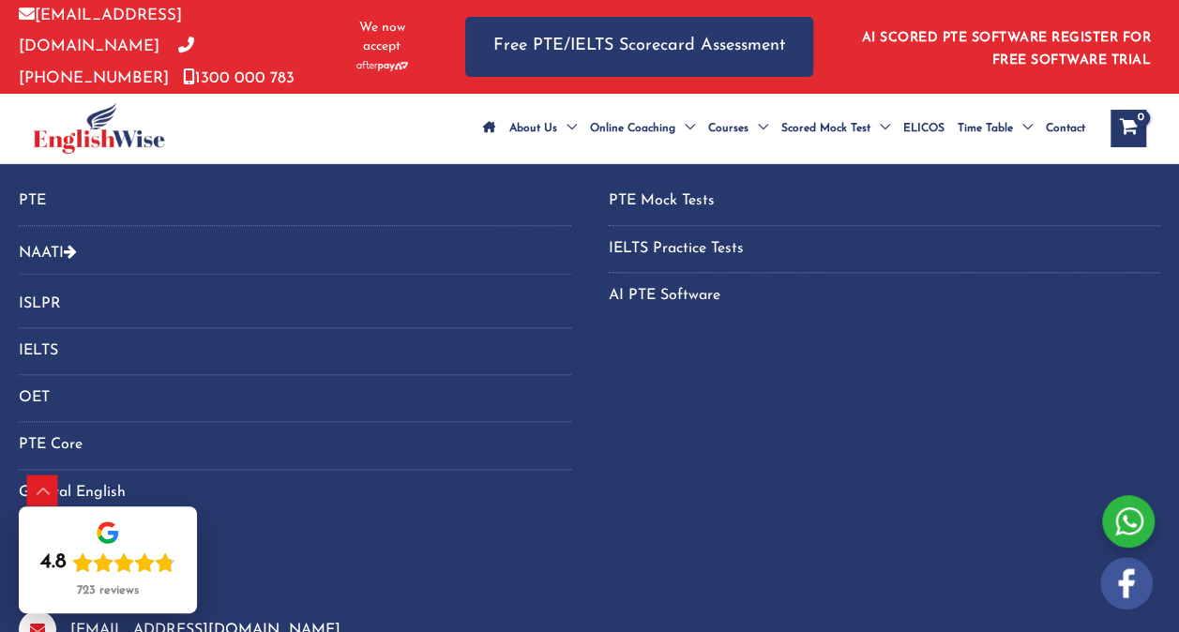
click at [41, 320] on link "ISLPR" at bounding box center [295, 304] width 553 height 31
